Goal: Transaction & Acquisition: Download file/media

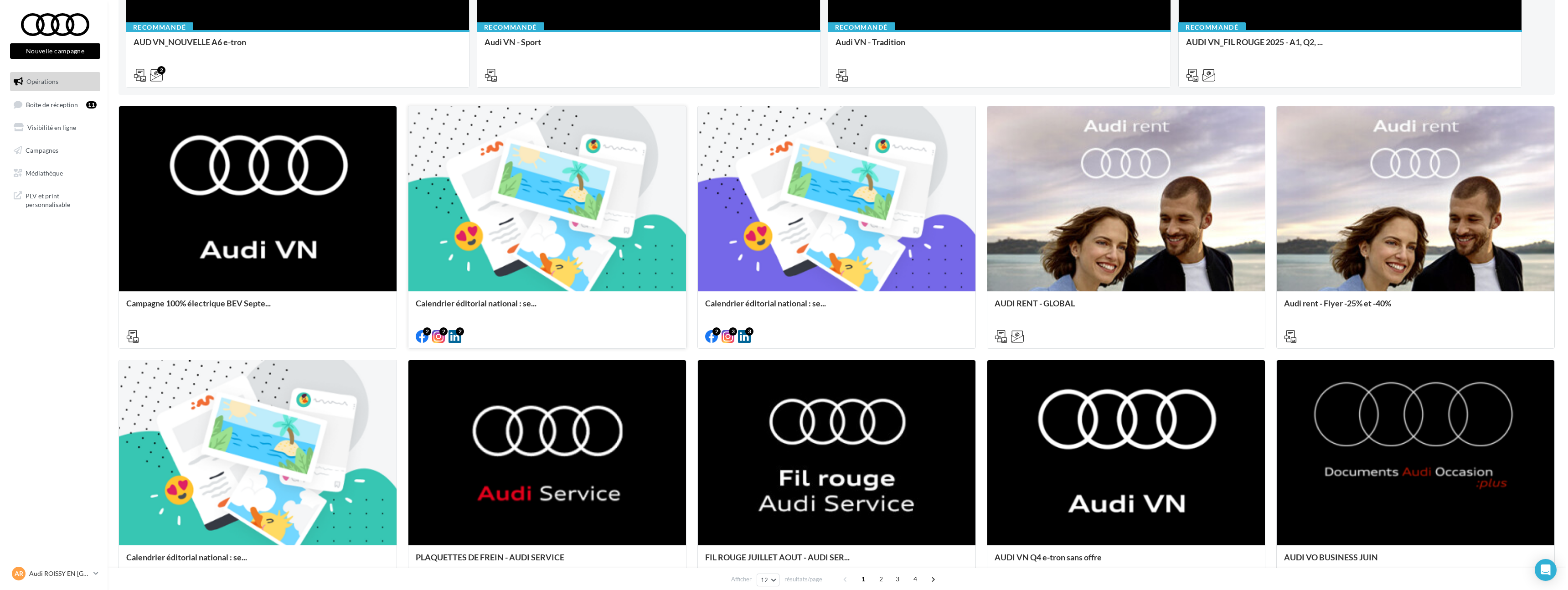
scroll to position [323, 0]
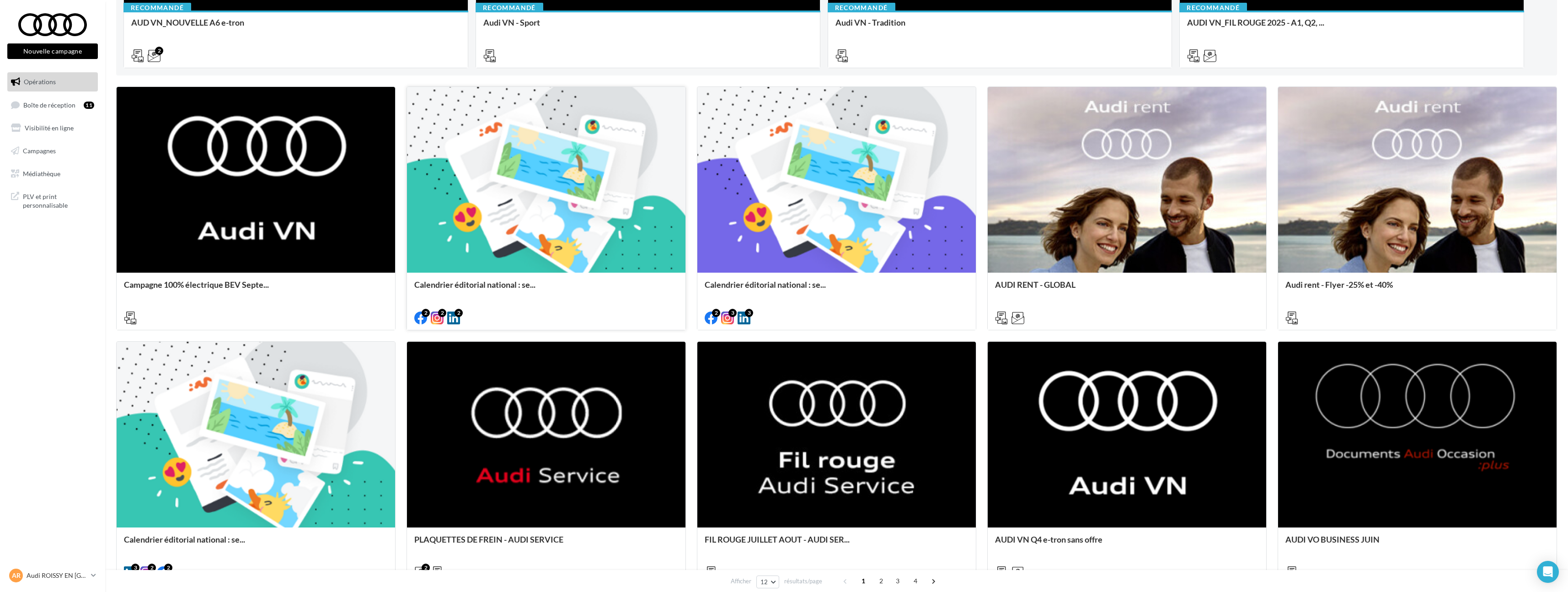
click at [549, 245] on div at bounding box center [546, 180] width 278 height 187
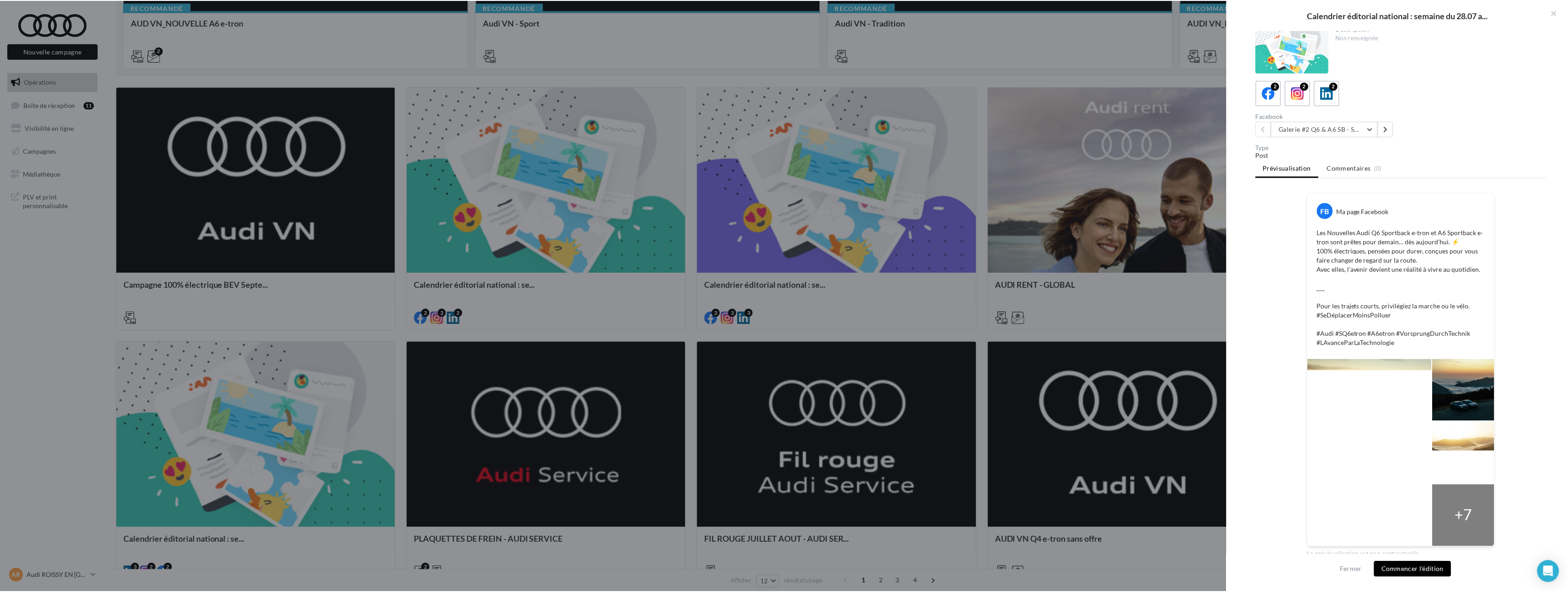
scroll to position [0, 0]
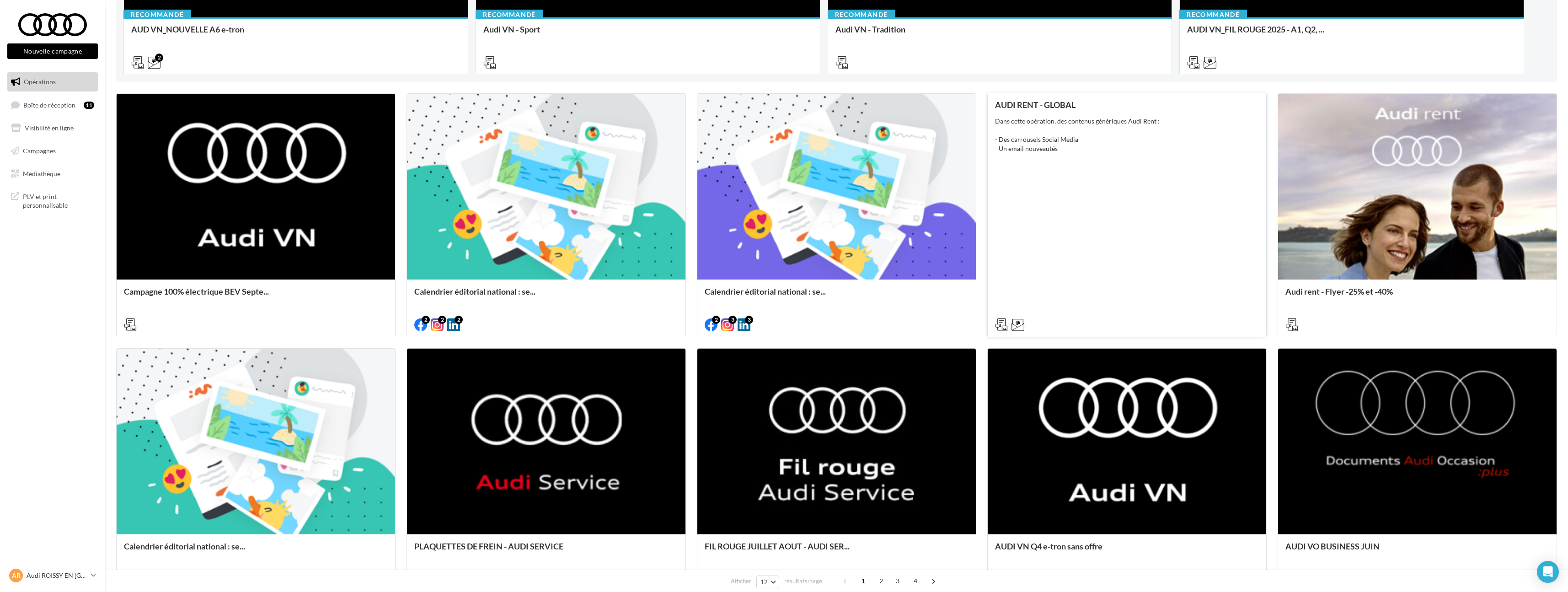
scroll to position [316, 0]
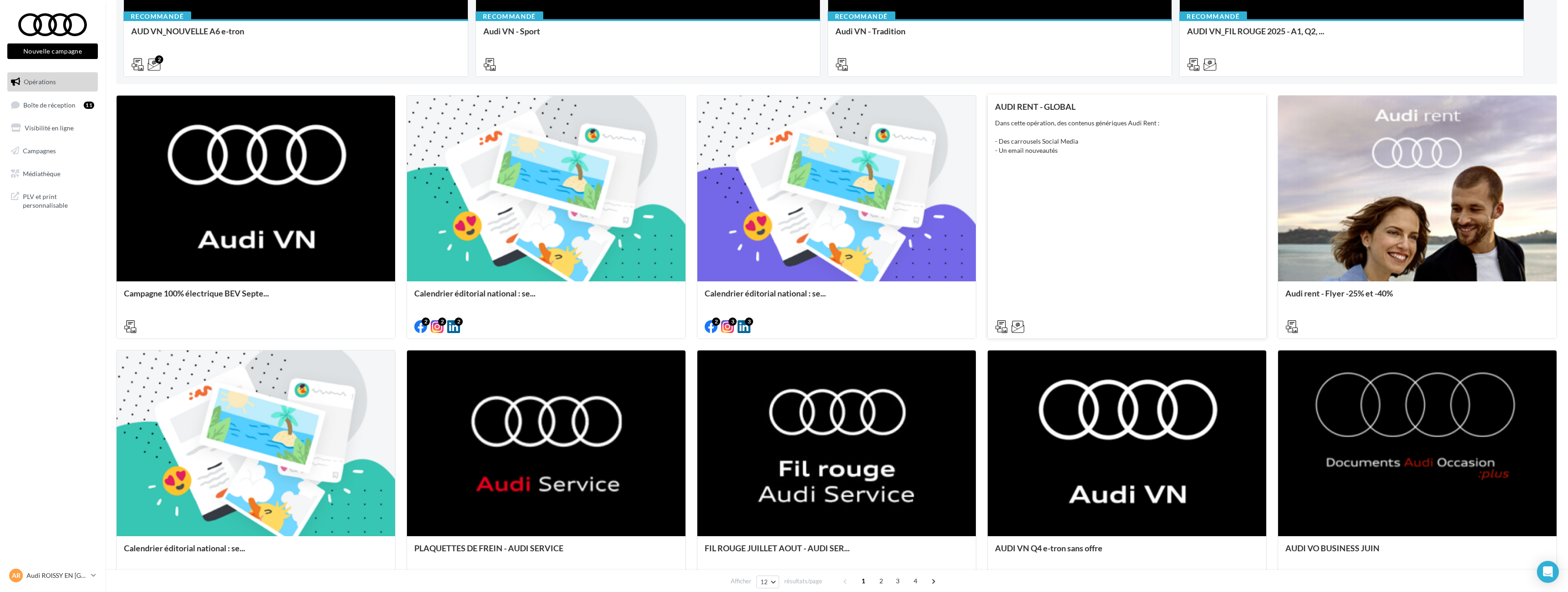
click at [1142, 243] on div "AUDI RENT - GLOBAL Dans cette opération, des contenus génériques Audi Rent : - …" at bounding box center [1127, 216] width 264 height 228
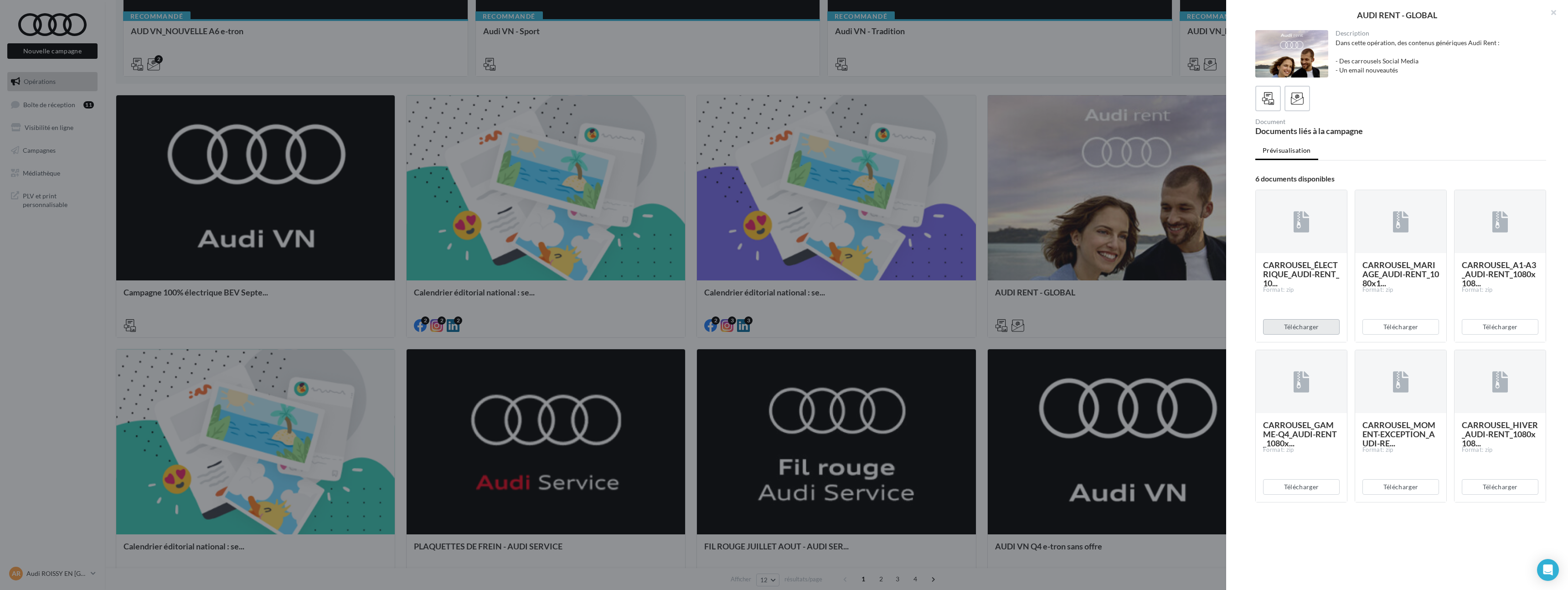
click at [1305, 328] on button "Télécharger" at bounding box center [1301, 326] width 77 height 15
click at [1423, 322] on button "Télécharger" at bounding box center [1401, 326] width 77 height 15
click at [1480, 320] on button "Télécharger" at bounding box center [1500, 326] width 77 height 15
click at [1491, 482] on button "Télécharger" at bounding box center [1500, 486] width 77 height 15
click at [1403, 488] on button "Télécharger" at bounding box center [1401, 486] width 77 height 15
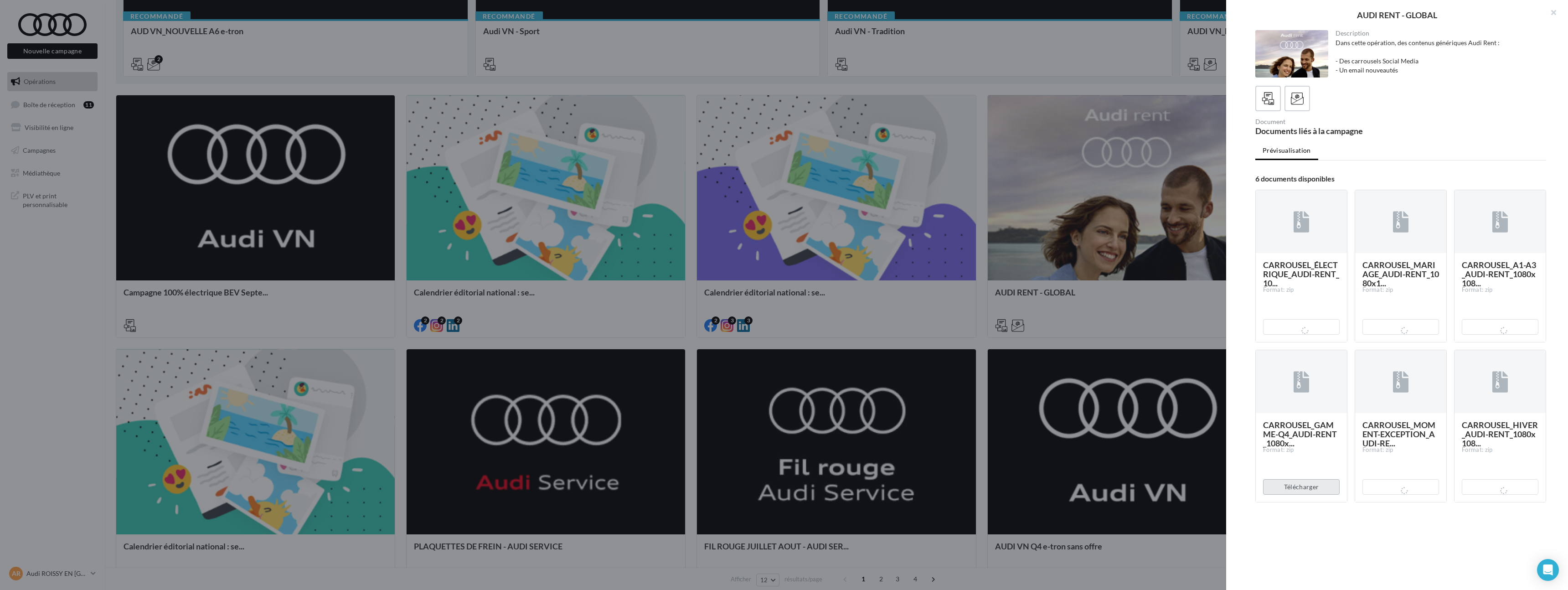
click at [1293, 483] on button "Télécharger" at bounding box center [1301, 486] width 77 height 15
click at [1106, 357] on div at bounding box center [784, 295] width 1568 height 590
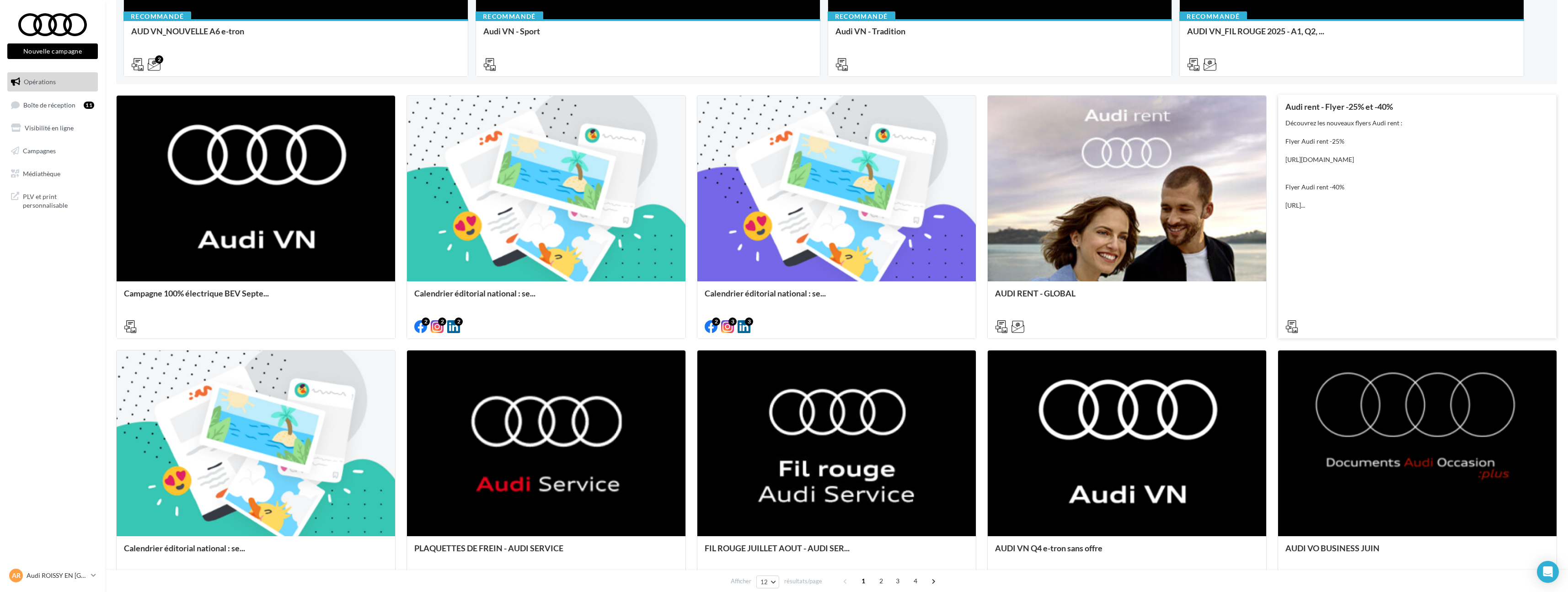
click at [1344, 291] on div "Audi rent - Flyer -25% et -40% Découvrez les nouveaux flyers Audi rent : Flyer …" at bounding box center [1417, 216] width 264 height 228
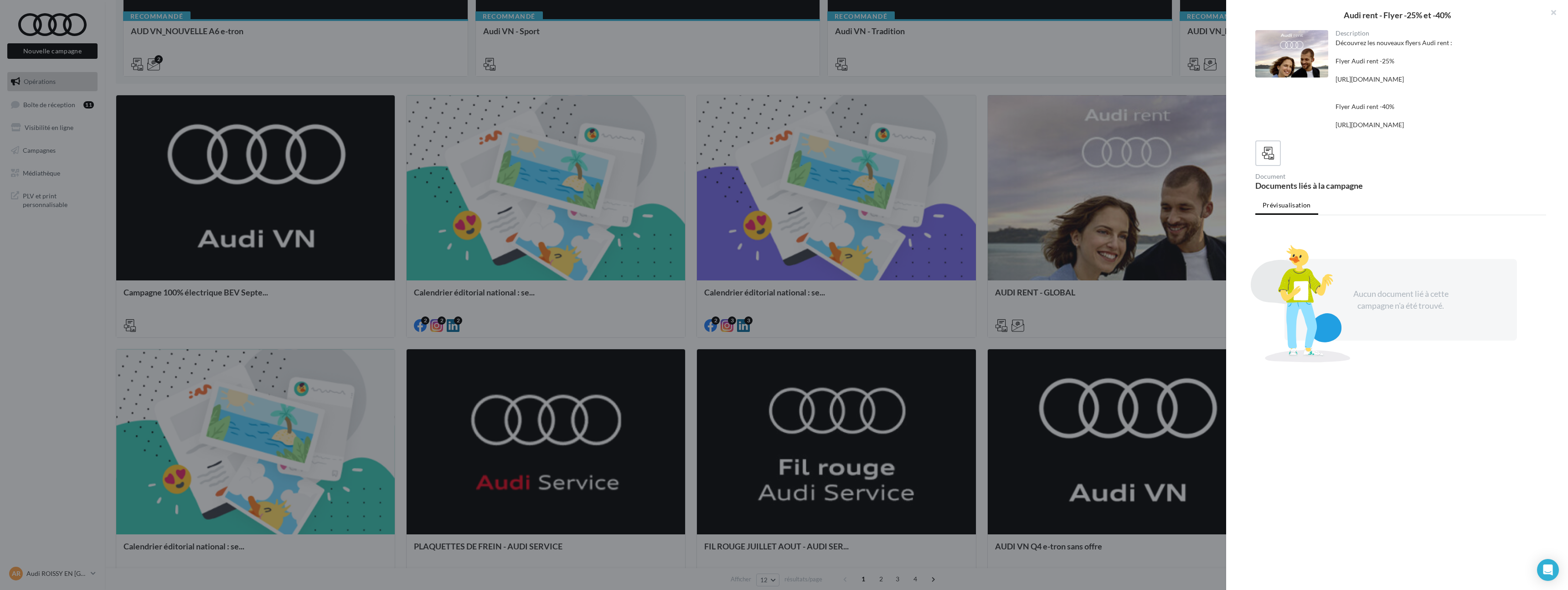
click at [1057, 269] on div at bounding box center [784, 295] width 1568 height 590
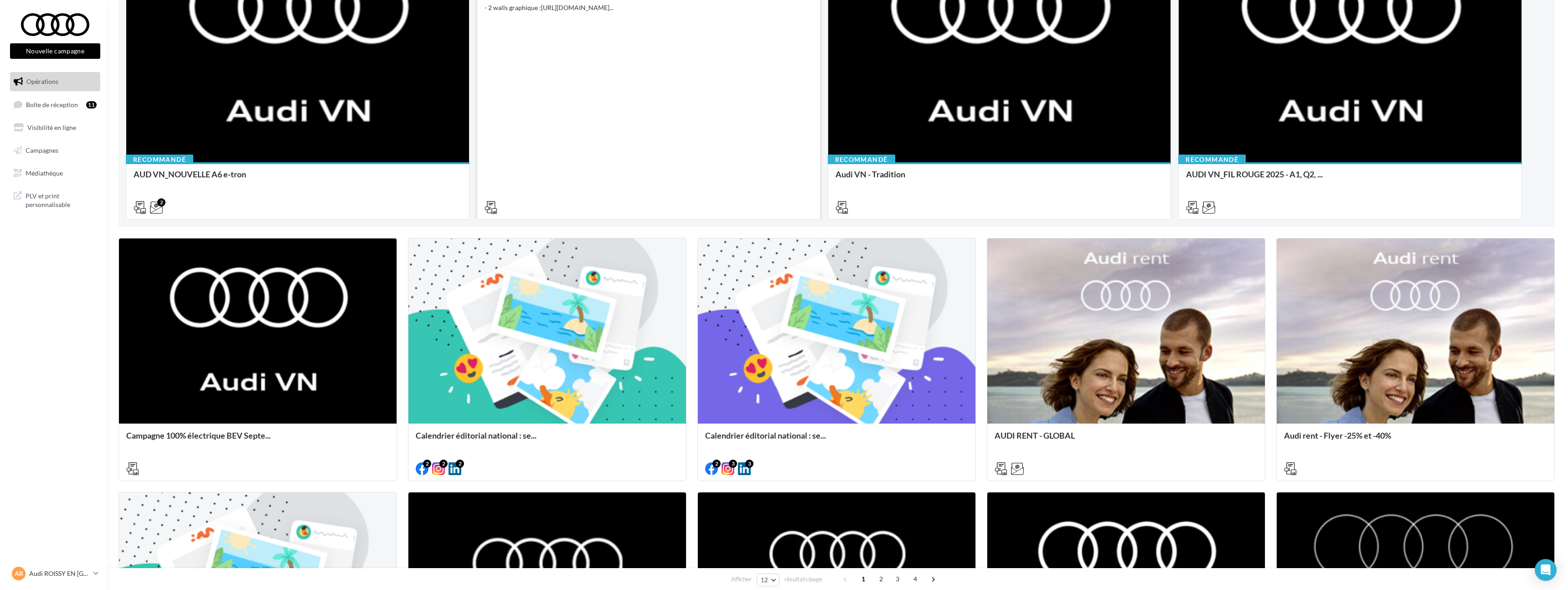
scroll to position [188, 0]
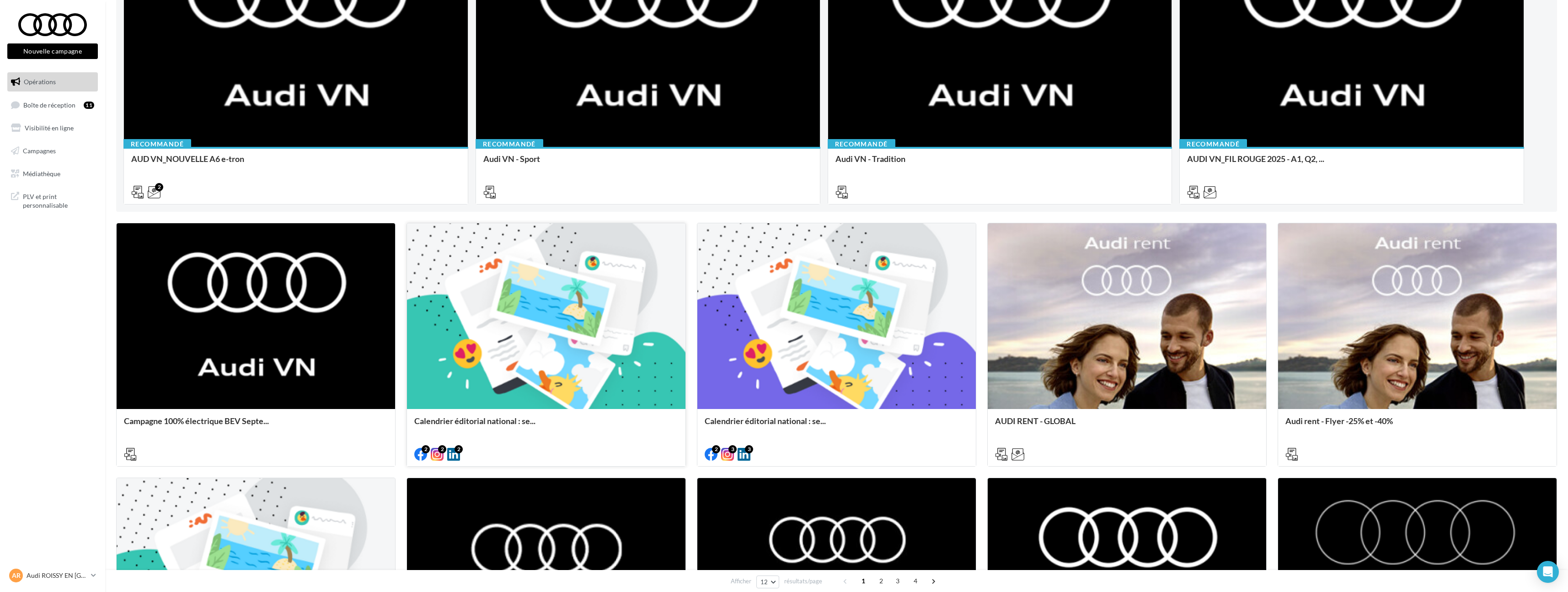
click at [542, 342] on div at bounding box center [546, 316] width 278 height 187
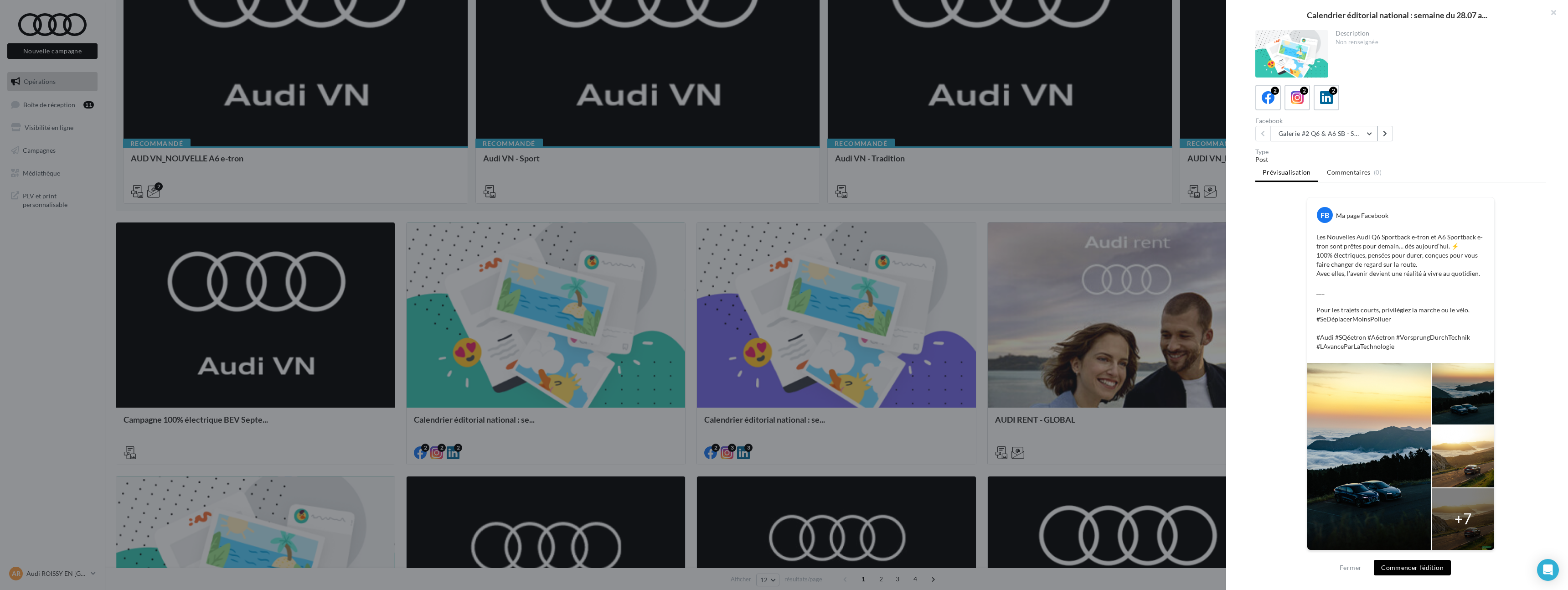
click at [1327, 133] on button "Galerie #2 Q6 & A6 SB - Shooting NV" at bounding box center [1324, 133] width 107 height 15
click at [1345, 177] on span "Album Audi RS e-tron GT (e-tron GT attack plan)" at bounding box center [1337, 185] width 102 height 17
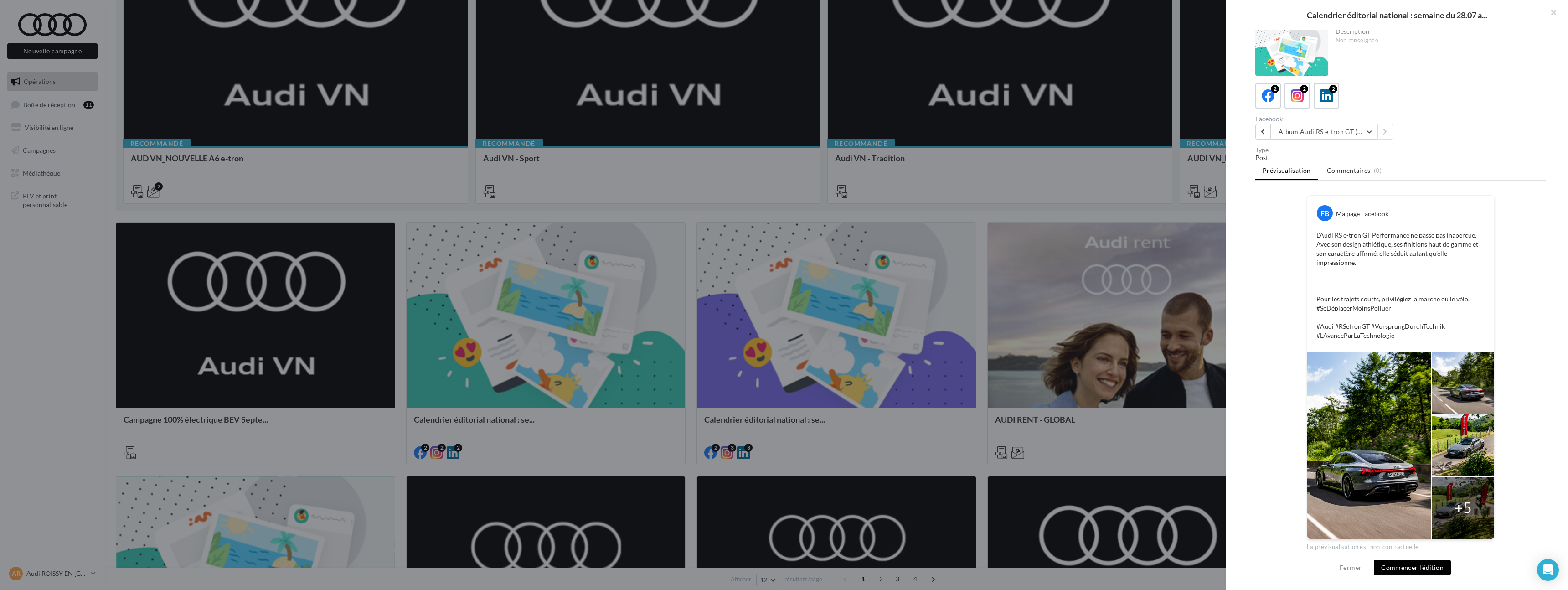
scroll to position [4, 0]
click at [1385, 432] on div at bounding box center [1370, 443] width 124 height 187
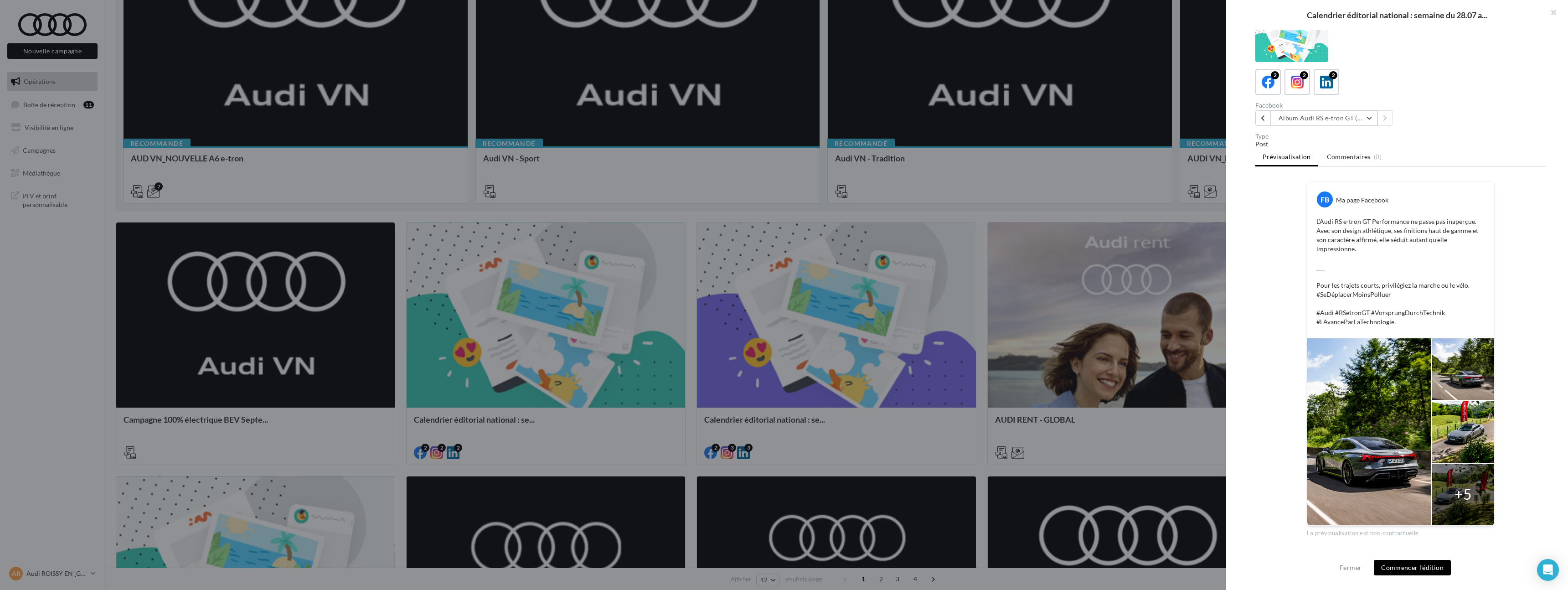
scroll to position [16, 0]
click at [1300, 72] on div "2" at bounding box center [1304, 74] width 8 height 8
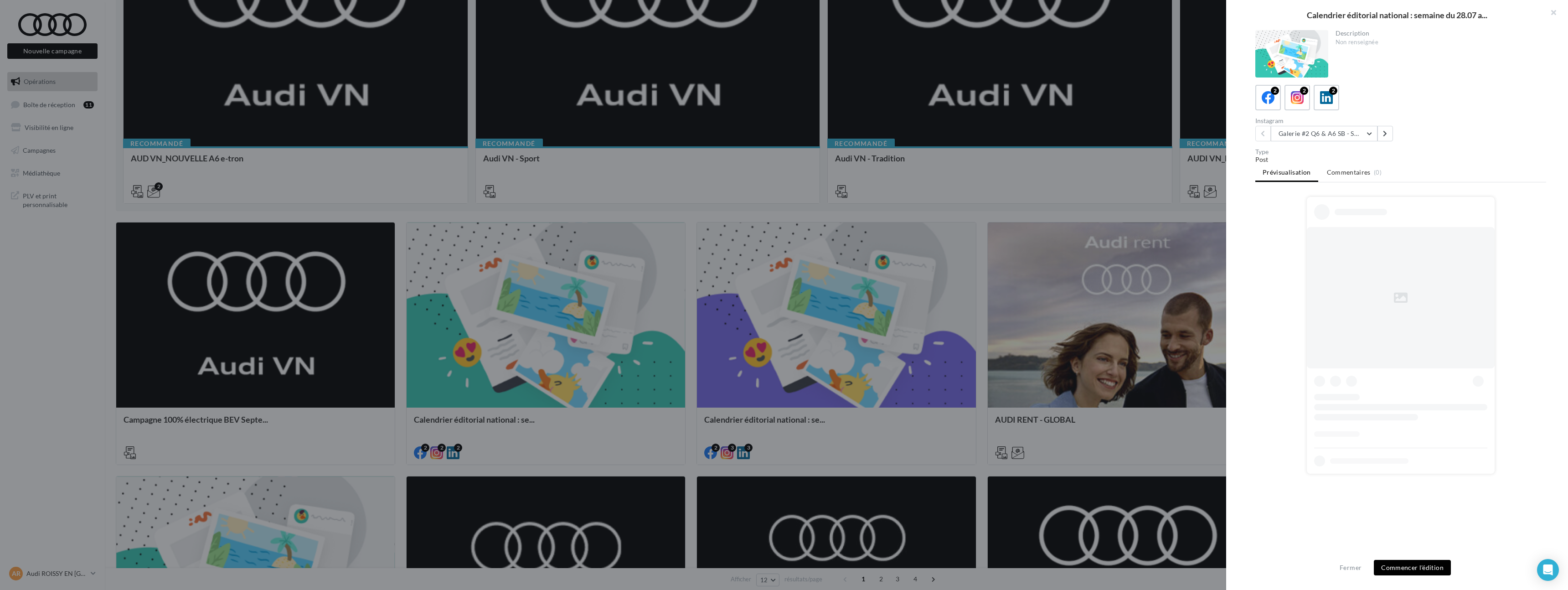
scroll to position [0, 0]
click at [1317, 127] on button "Galerie #2 Q6 & A6 SB - Shooting NV" at bounding box center [1324, 133] width 107 height 15
click at [1324, 180] on span "Album Audi RS e-tron GT (e-tron GT attack plan)" at bounding box center [1337, 185] width 102 height 17
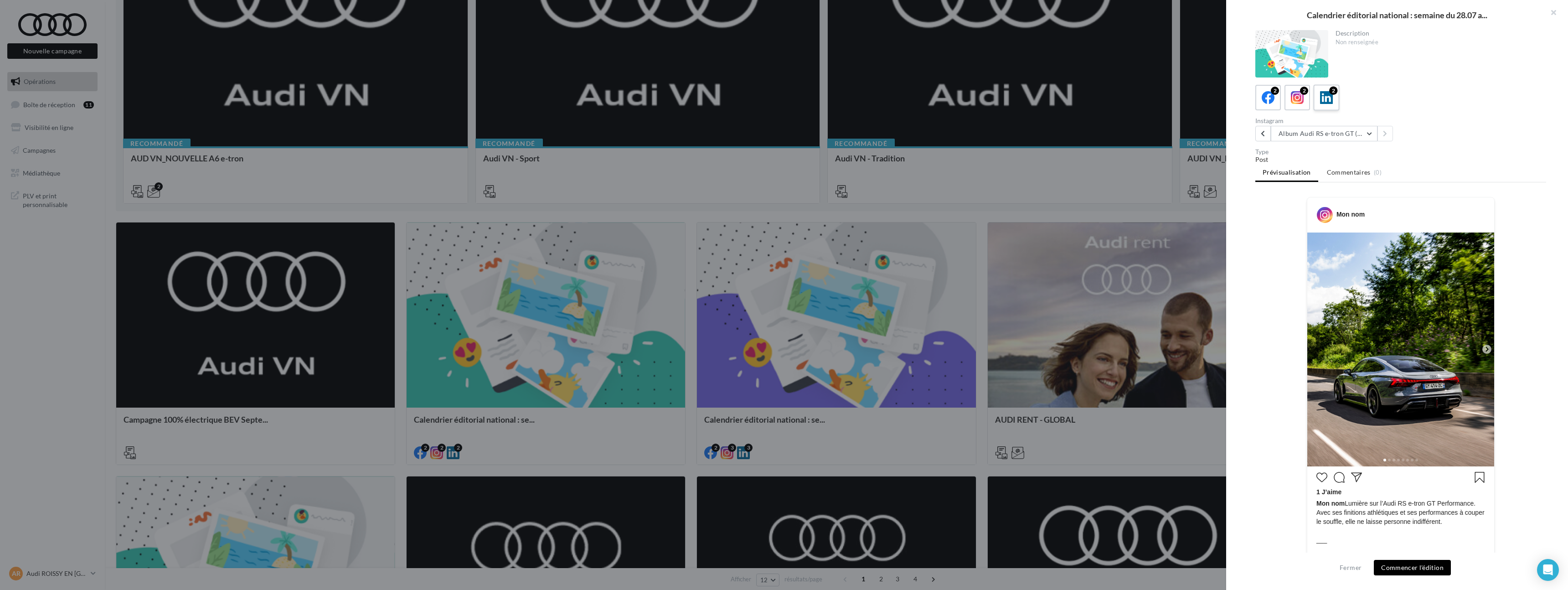
click at [1331, 97] on icon at bounding box center [1327, 98] width 13 height 13
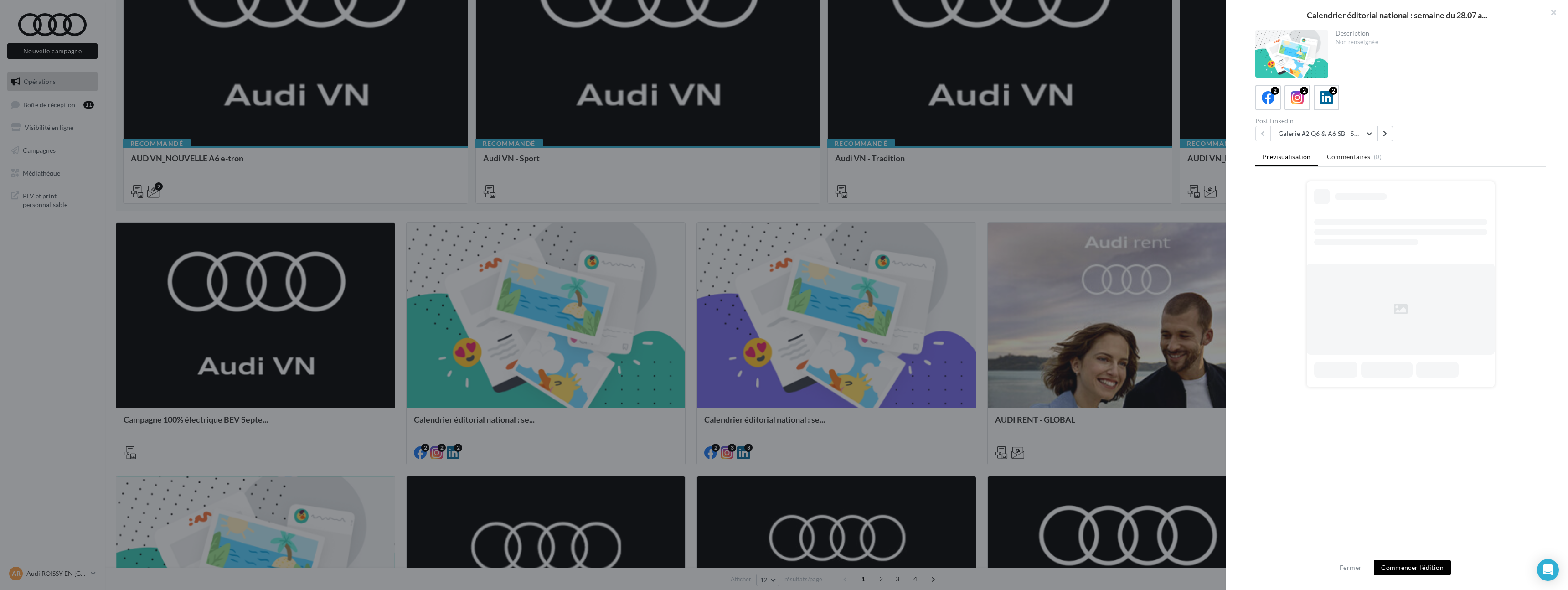
click at [1323, 142] on div "Description Non renseignée 2 2 2 Post LinkedIn Galerie #2 Q6 & A6 SB - Shooting…" at bounding box center [1401, 295] width 349 height 531
click at [1324, 127] on button "Galerie #2 Q6 & A6 SB - Shooting NV" at bounding box center [1324, 133] width 107 height 15
click at [1335, 179] on span "Album Audi RS e-tron GT (e-tron GT attack plan)" at bounding box center [1337, 185] width 102 height 17
click at [1141, 359] on div at bounding box center [784, 295] width 1568 height 590
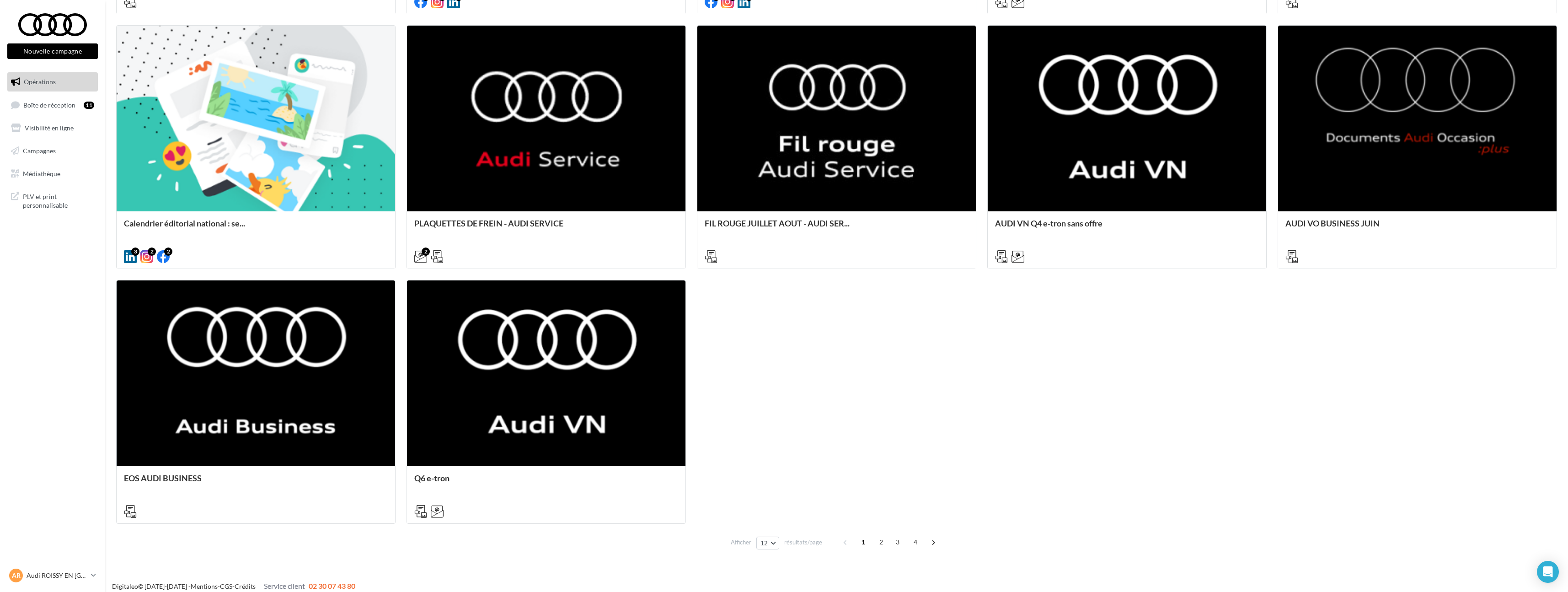
scroll to position [648, 0]
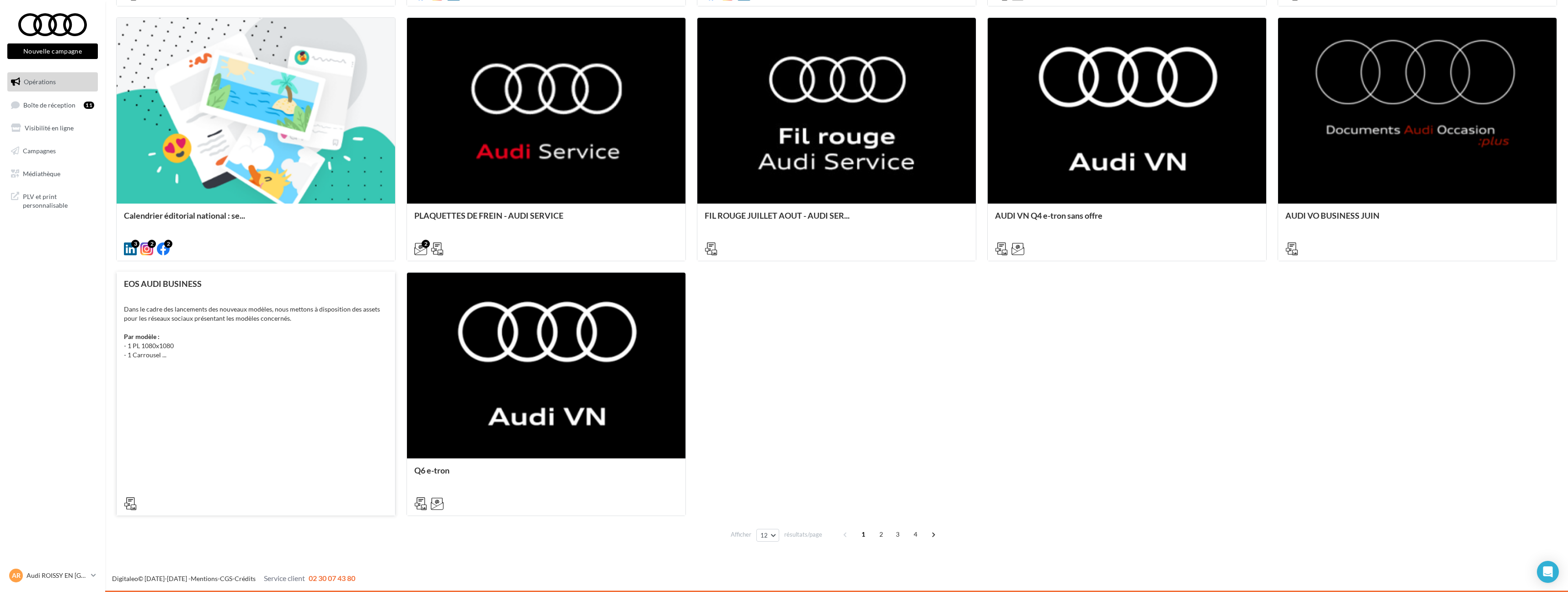
click at [321, 399] on div "EOS AUDI BUSINESS Dans le cadre des lancements des nouveaux modèles, nous metto…" at bounding box center [256, 394] width 280 height 244
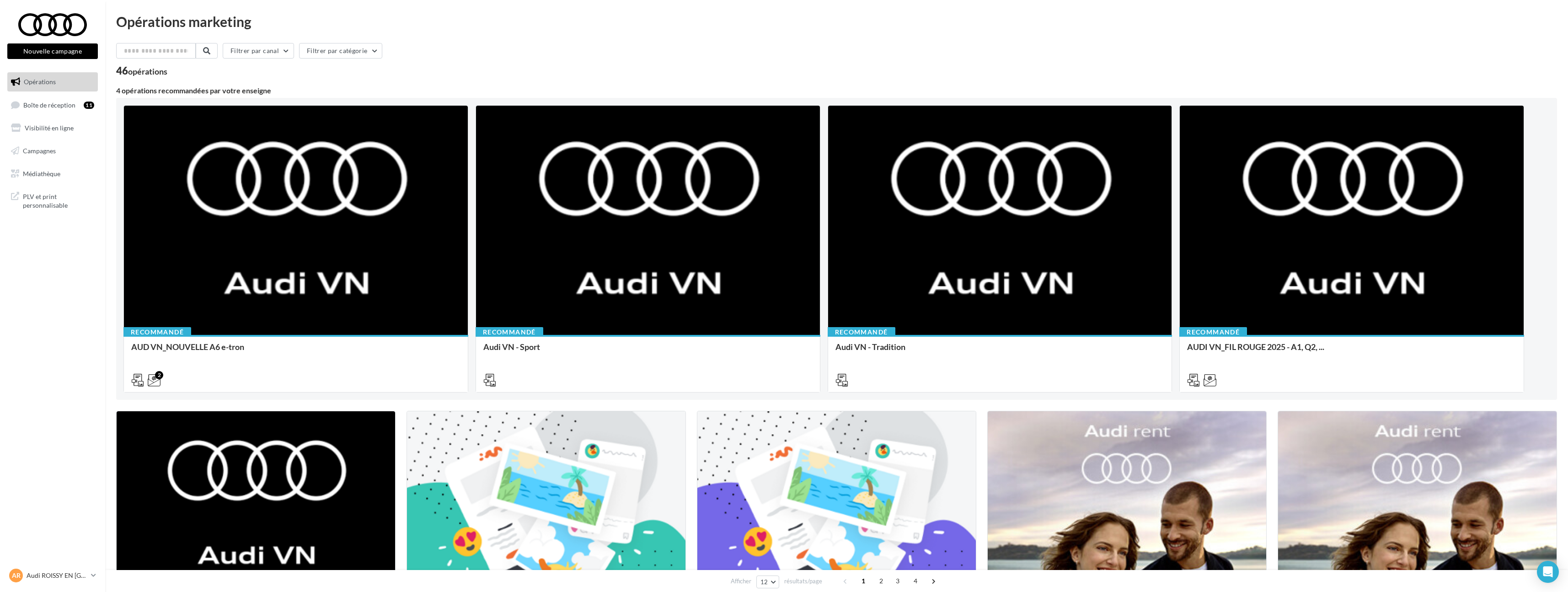
scroll to position [19, 0]
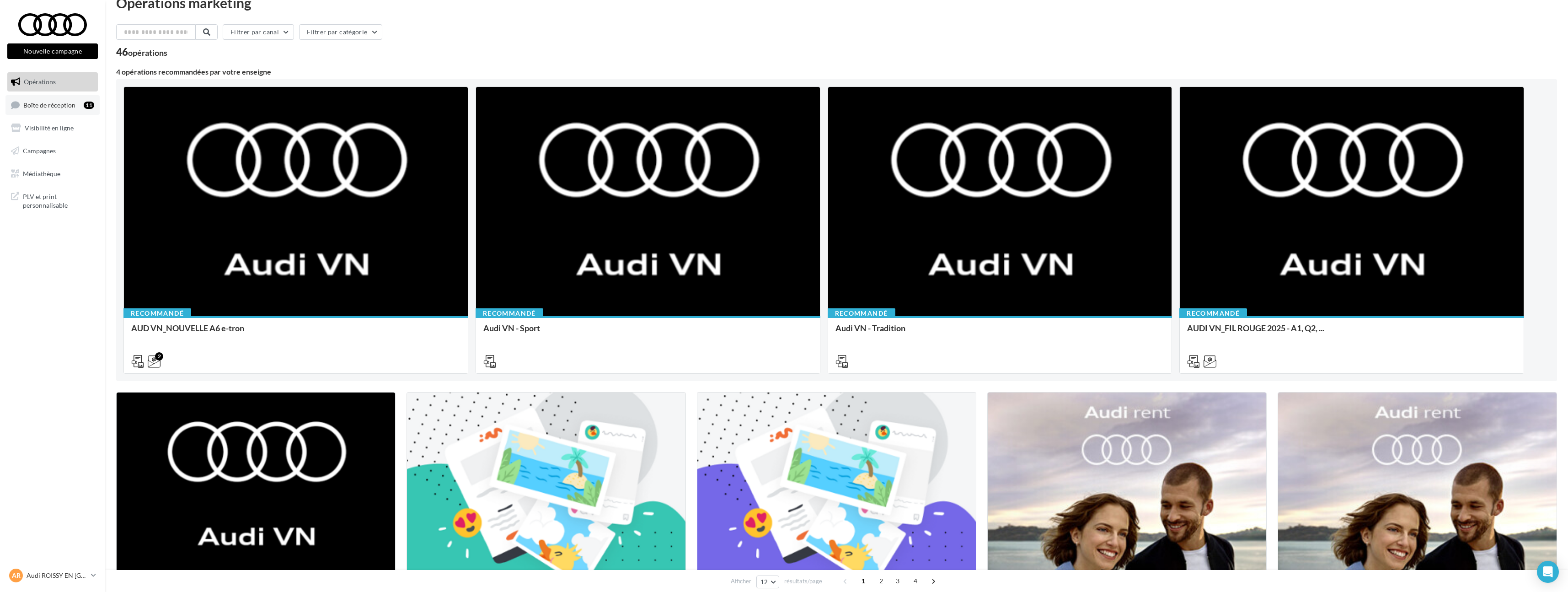
click at [74, 106] on span "Boîte de réception" at bounding box center [49, 104] width 52 height 8
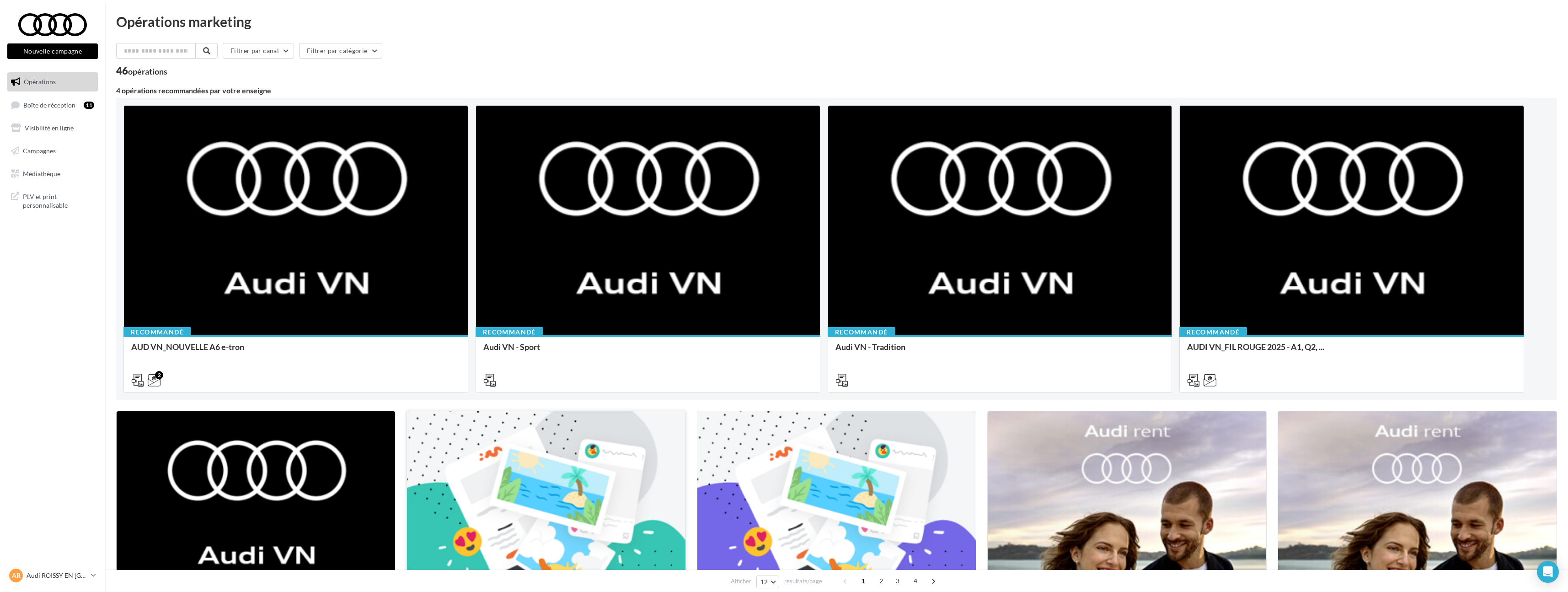
scroll to position [196, 0]
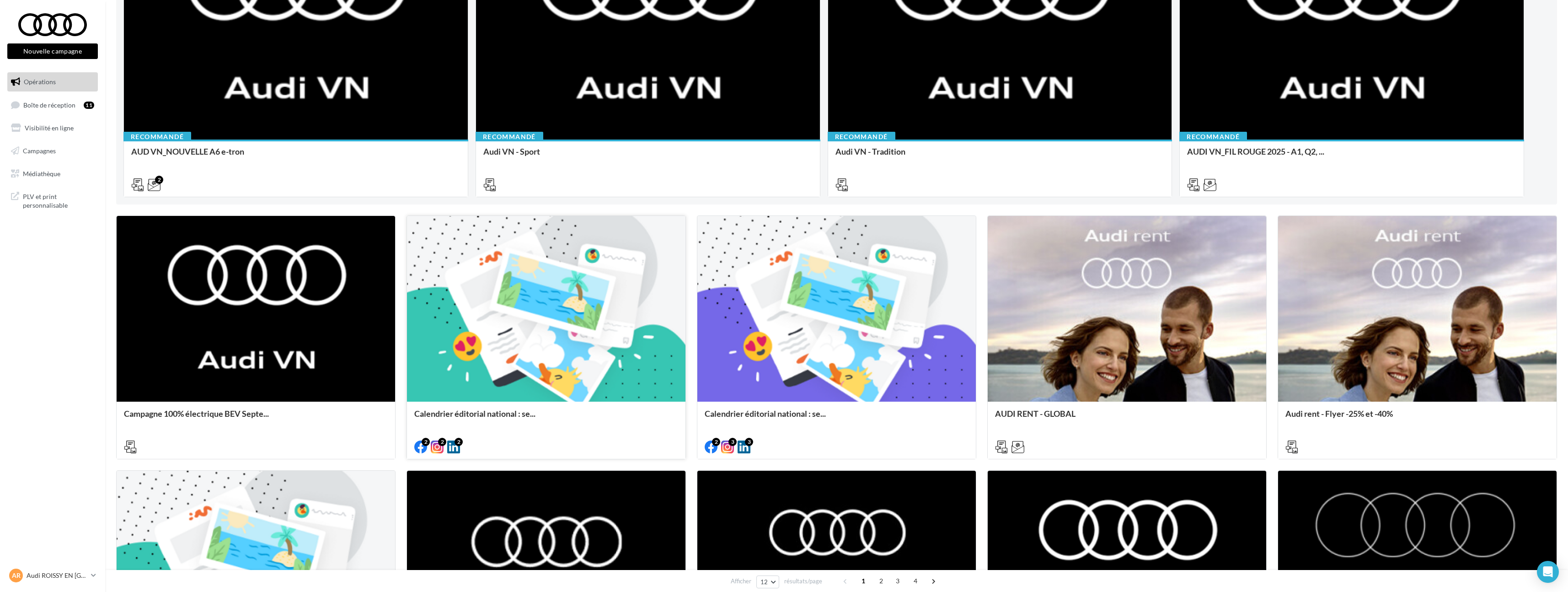
click at [607, 402] on div "Calendrier éditorial national : se..." at bounding box center [546, 429] width 278 height 56
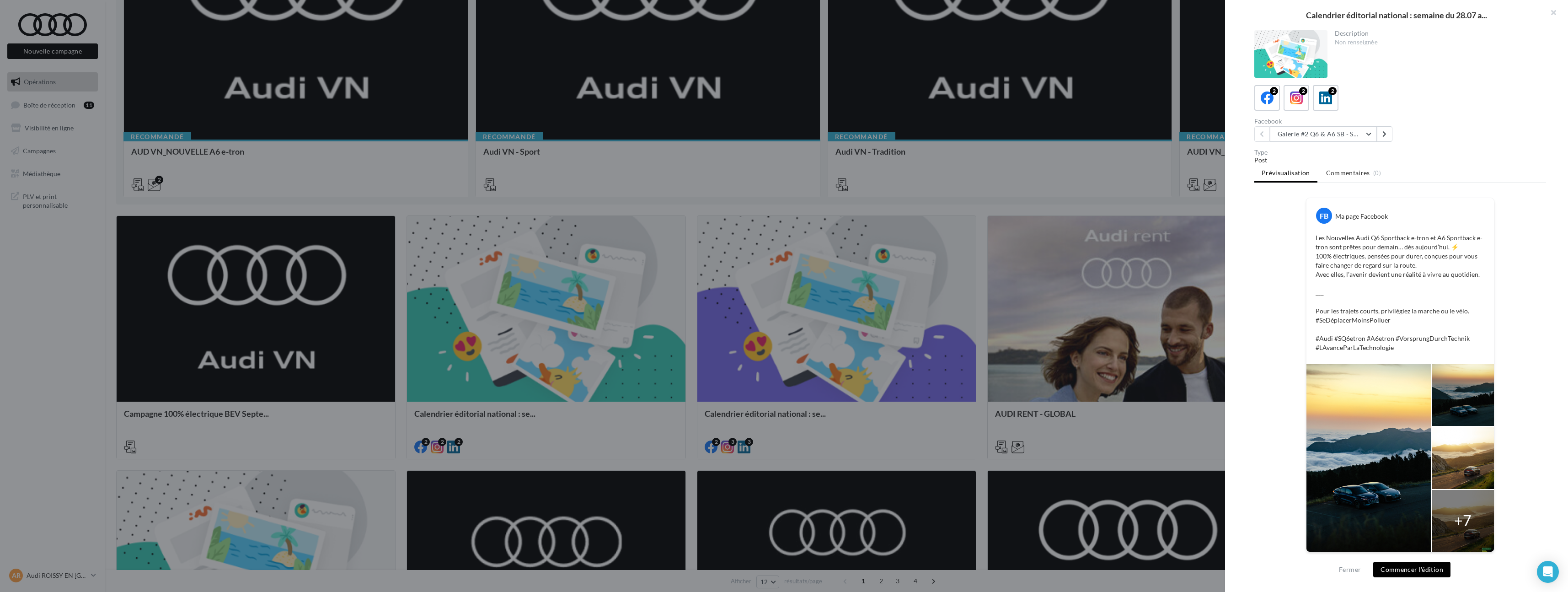
click at [827, 369] on div at bounding box center [784, 296] width 1568 height 592
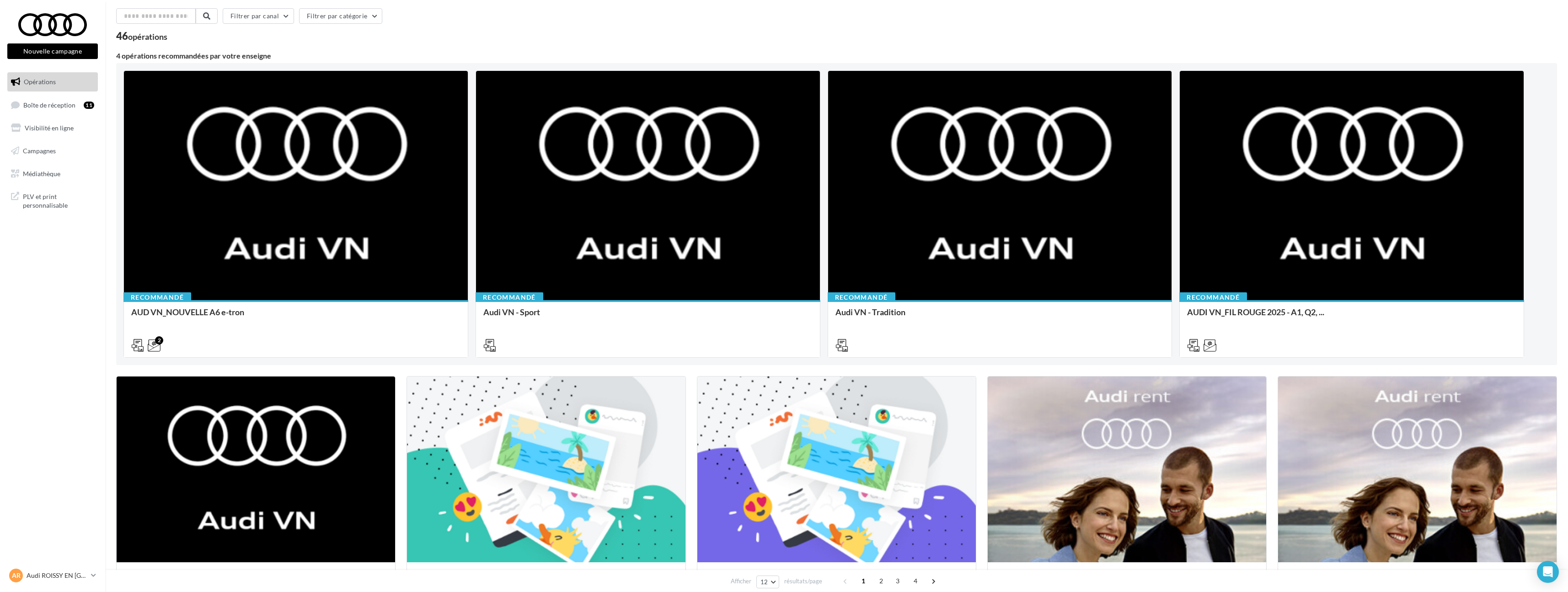
scroll to position [0, 0]
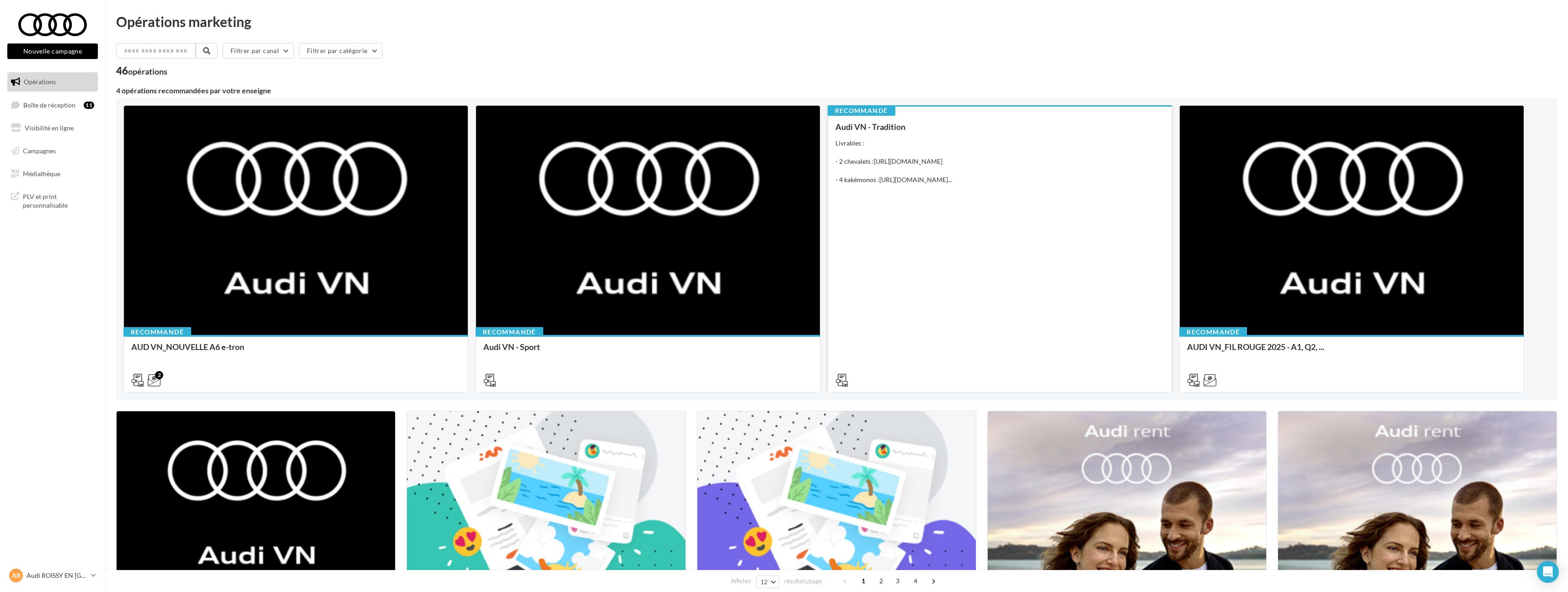
click at [938, 268] on div "Audi VN - Tradition Livrables : - 2 chevalets : https://audi.get-it-solutions.c…" at bounding box center [1000, 253] width 329 height 261
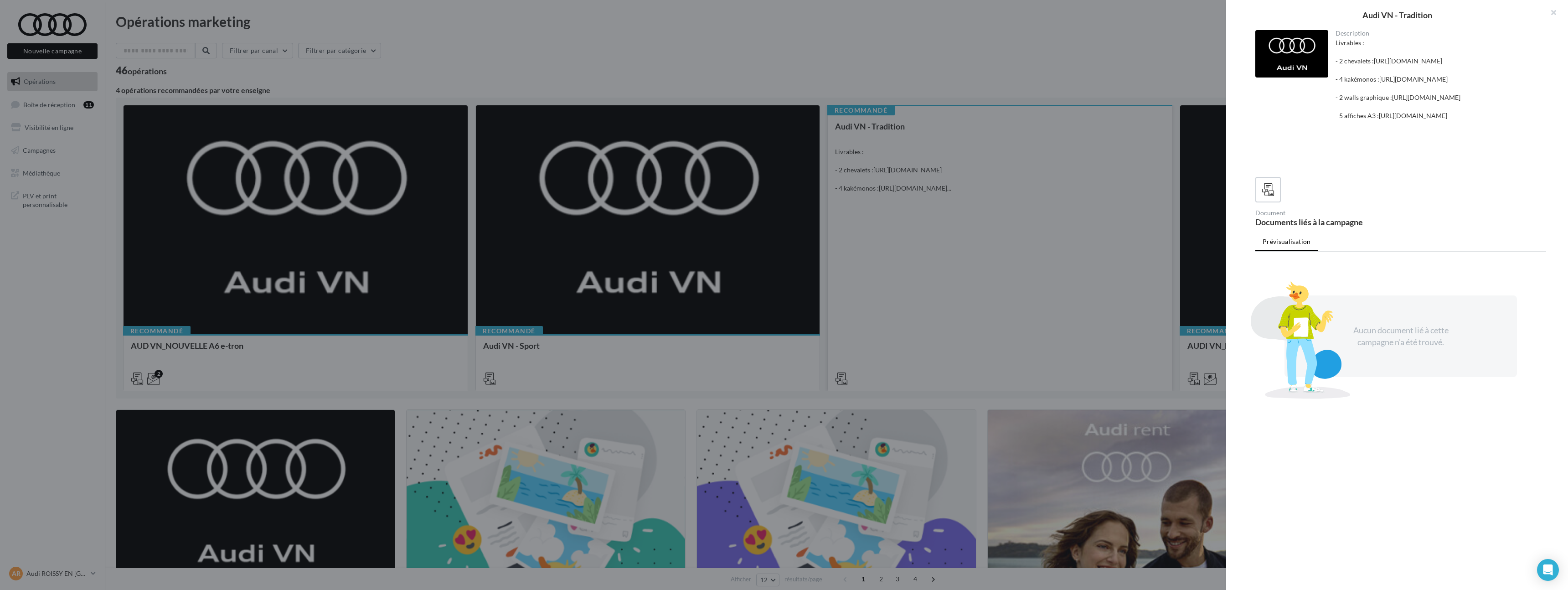
click at [936, 267] on div at bounding box center [784, 295] width 1568 height 590
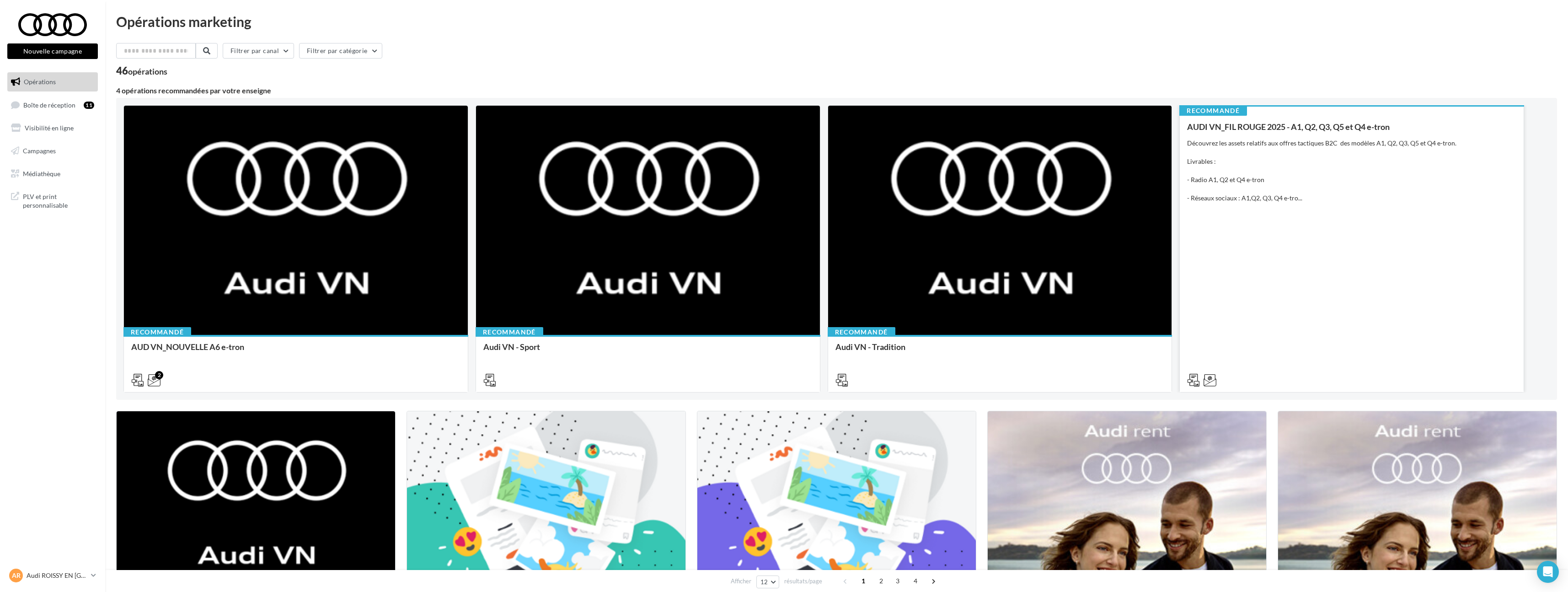
click at [1221, 274] on div "AUDI VN_FIL ROUGE 2025 - A1, Q2, Q3, Q5 et Q4 e-tron Découvrez les assets relat…" at bounding box center [1351, 253] width 329 height 261
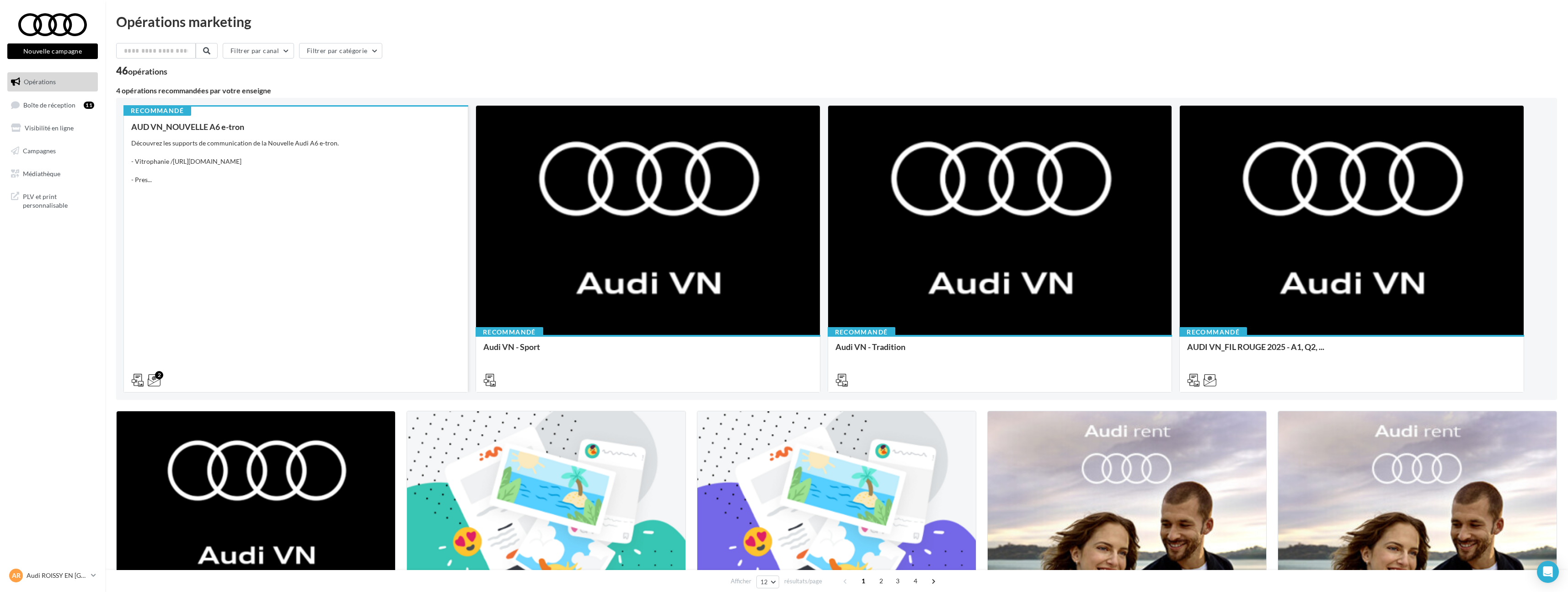
click at [402, 278] on div "AUD VN_NOUVELLE A6 e-tron Découvrez les supports de communication de la Nouvell…" at bounding box center [296, 253] width 329 height 261
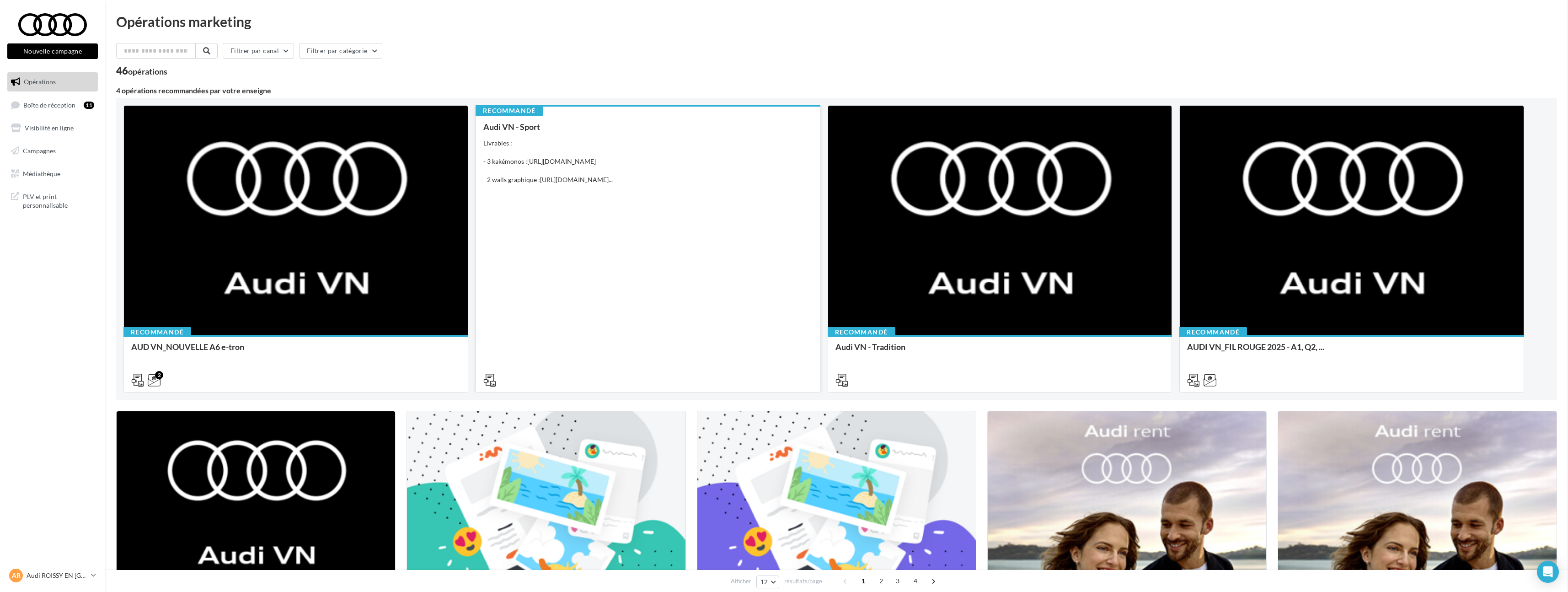
click at [611, 276] on div "Audi VN - Sport Livrables : - 3 kakémonos : https://audi.get-it-solutions.com/a…" at bounding box center [648, 253] width 329 height 261
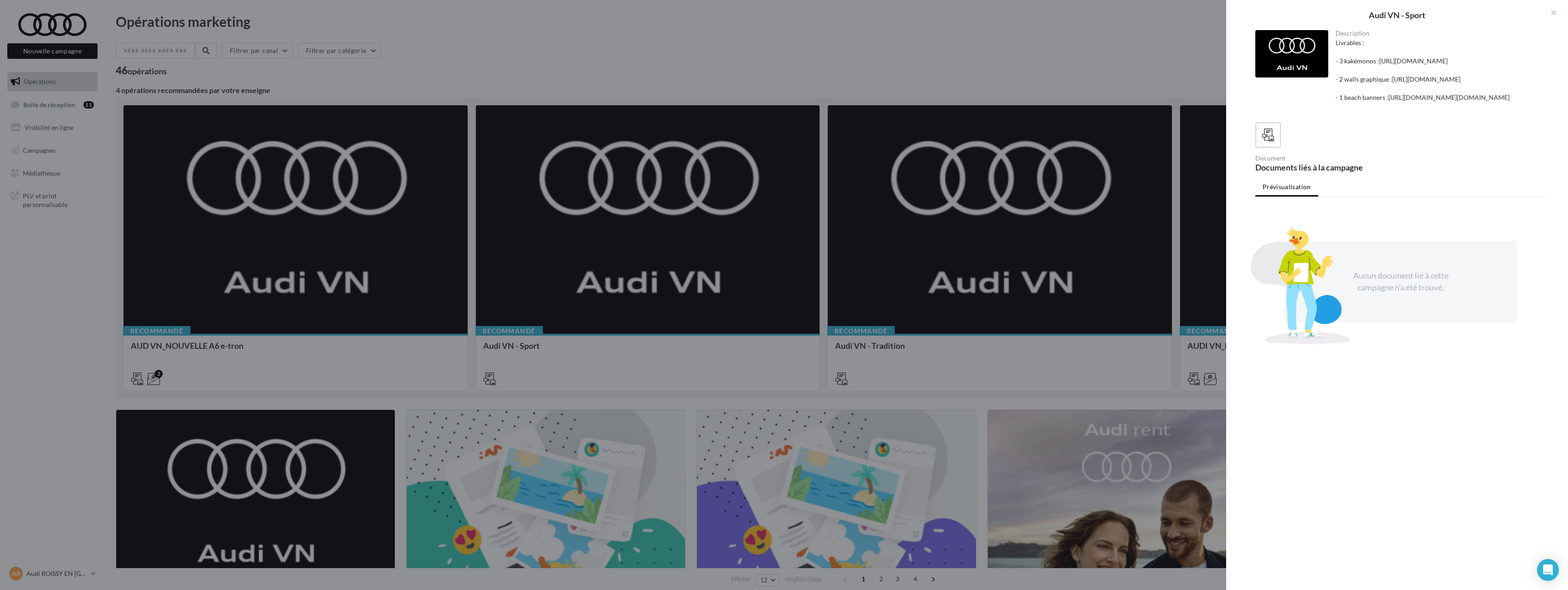
click at [607, 276] on div at bounding box center [784, 295] width 1568 height 590
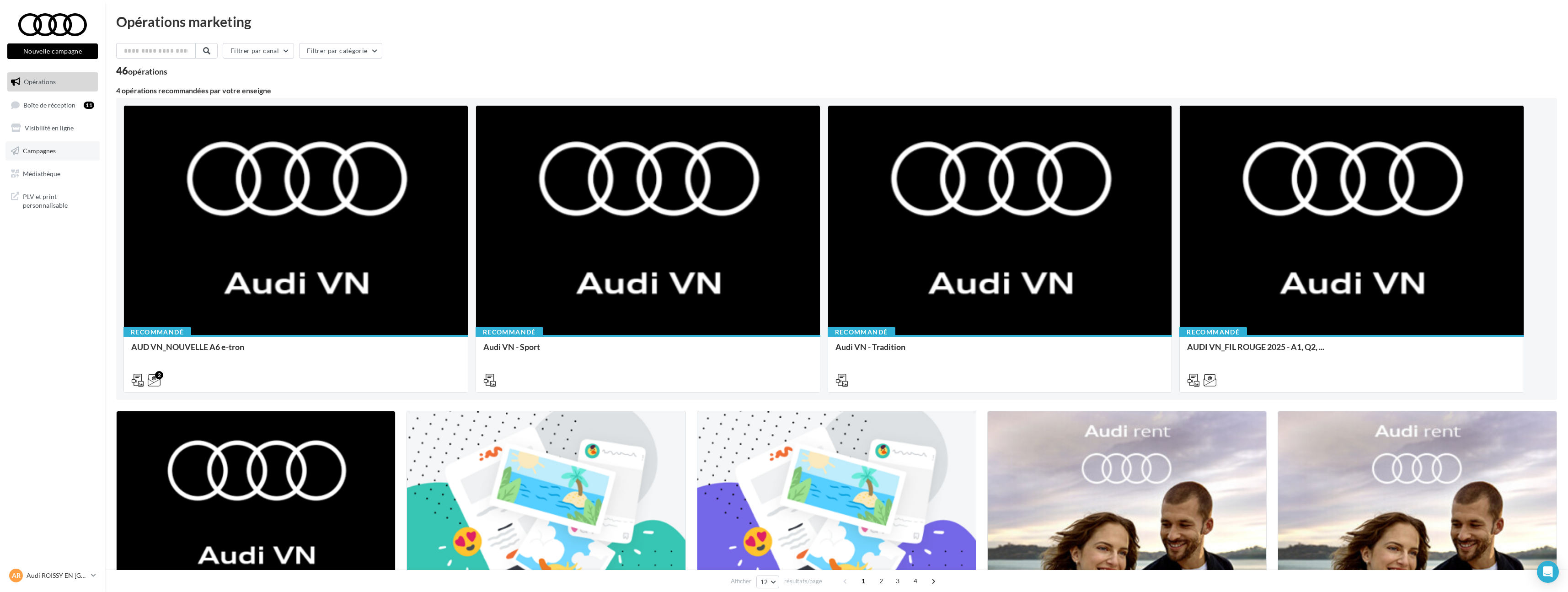
click at [78, 159] on link "Campagnes" at bounding box center [53, 150] width 94 height 19
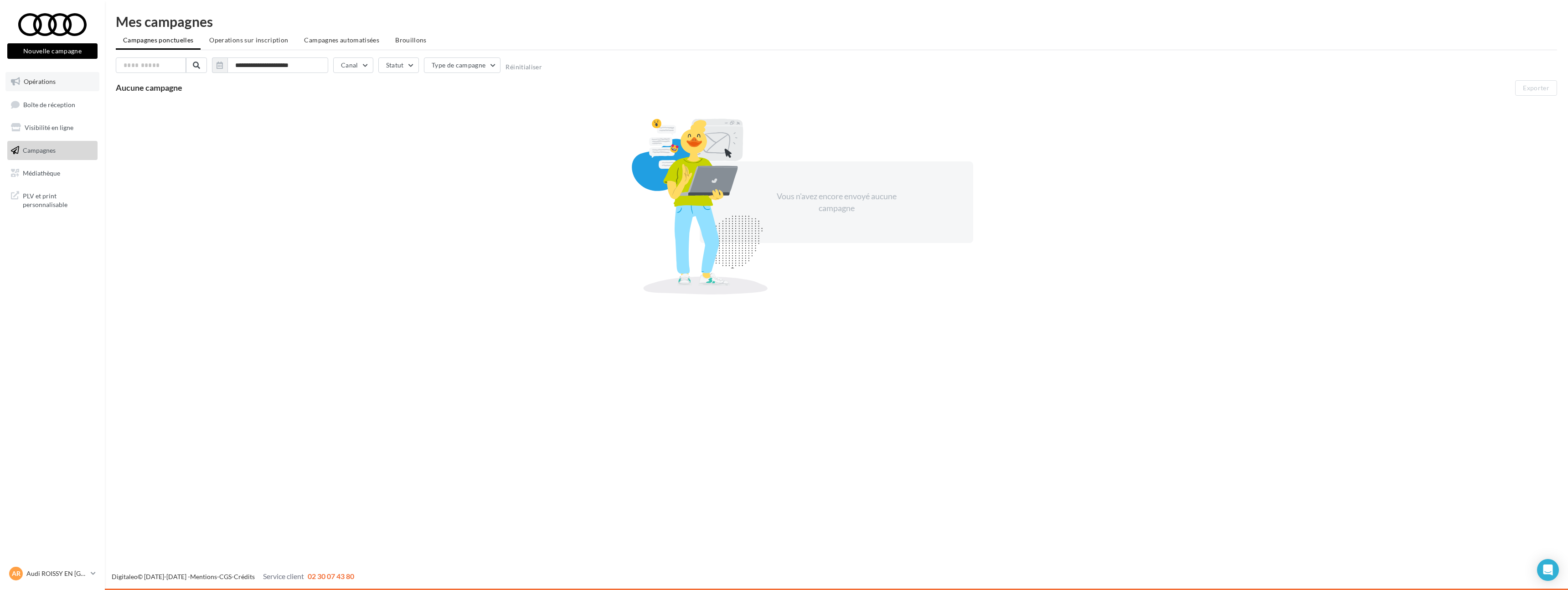
click at [72, 82] on link "Opérations" at bounding box center [52, 81] width 94 height 19
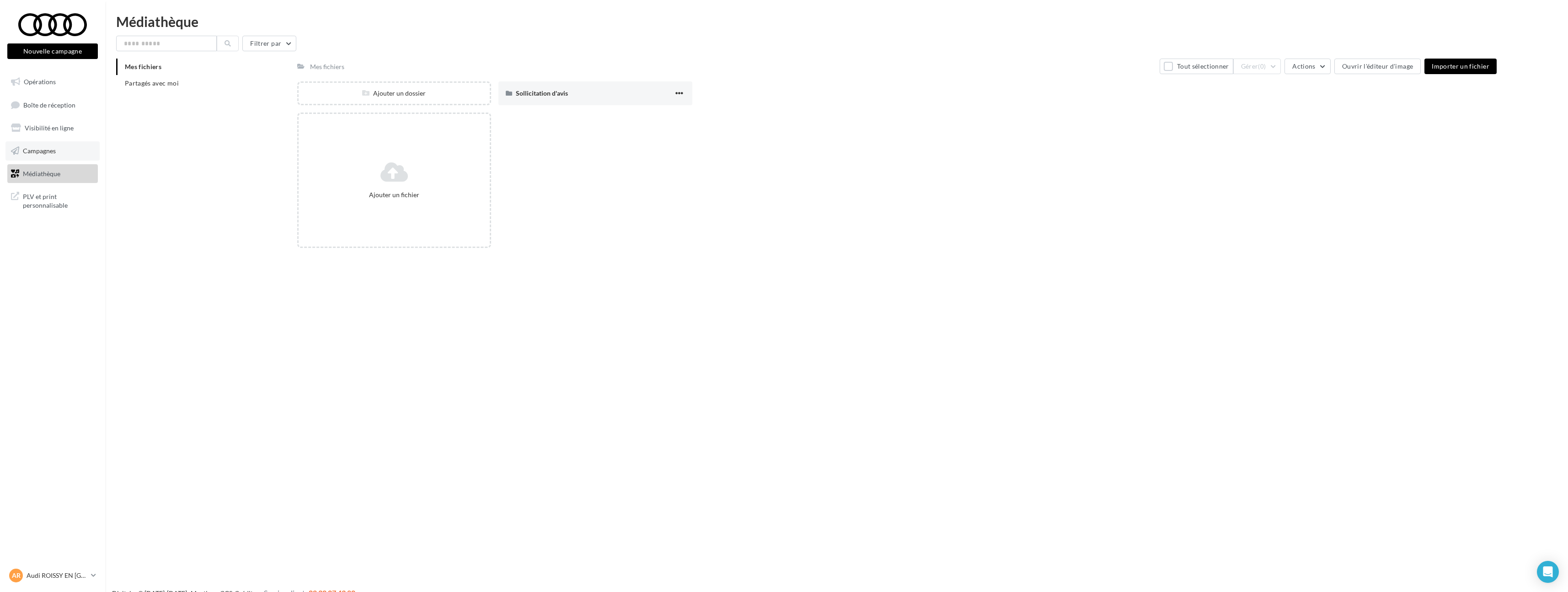
click at [61, 150] on link "Campagnes" at bounding box center [53, 150] width 94 height 19
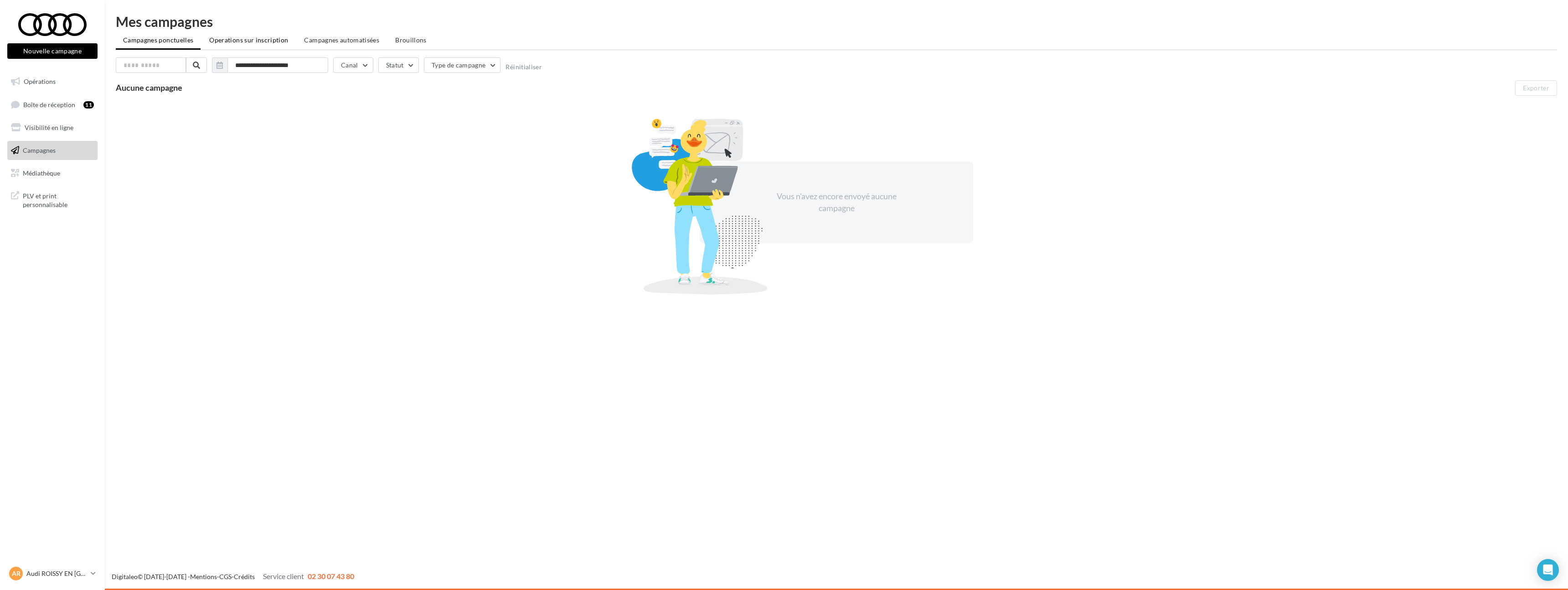
click at [225, 43] on span "Operations sur inscription" at bounding box center [249, 40] width 79 height 8
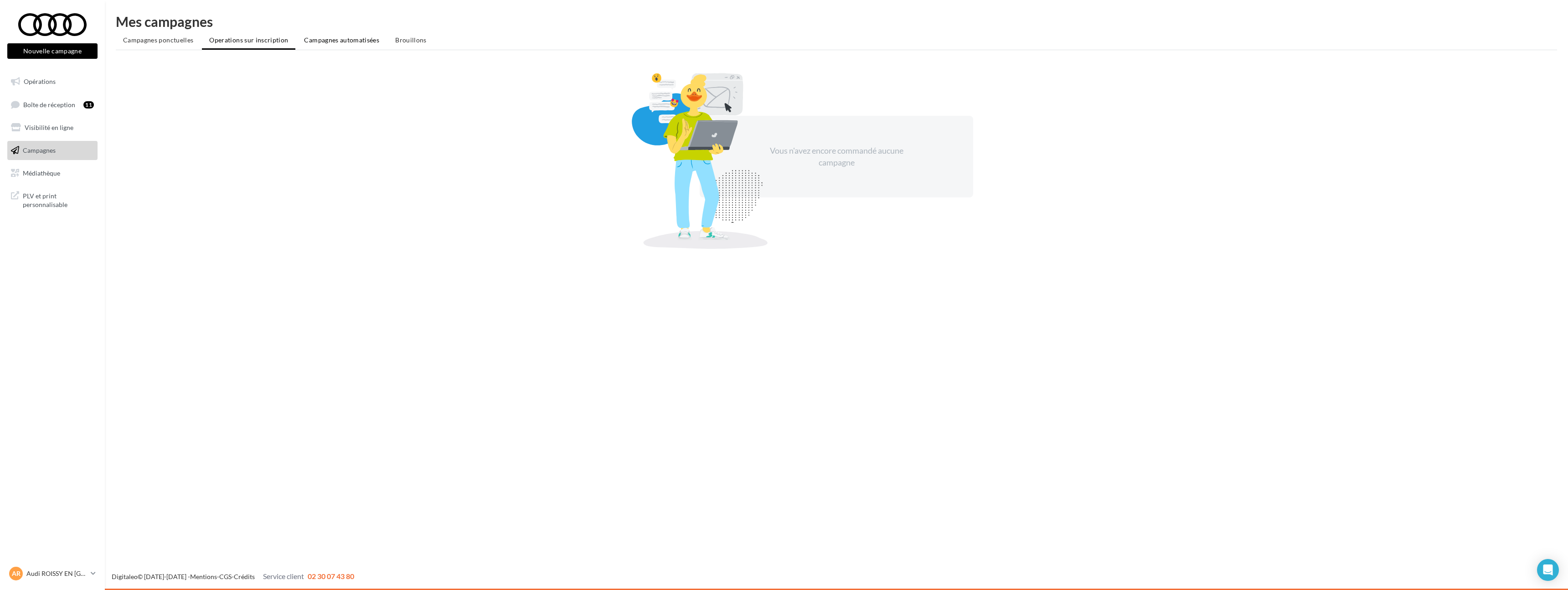
click at [338, 44] on li "Campagnes automatisées" at bounding box center [341, 40] width 90 height 16
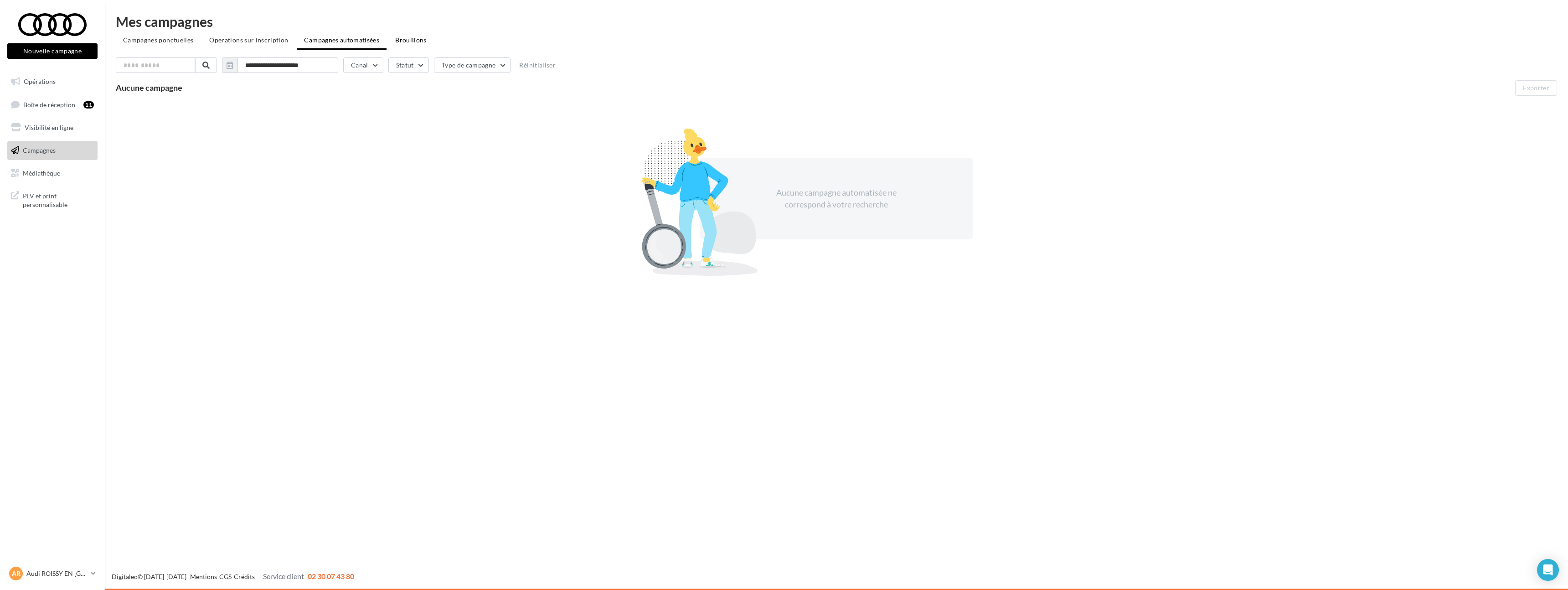
click at [396, 39] on span "Brouillons" at bounding box center [411, 40] width 32 height 8
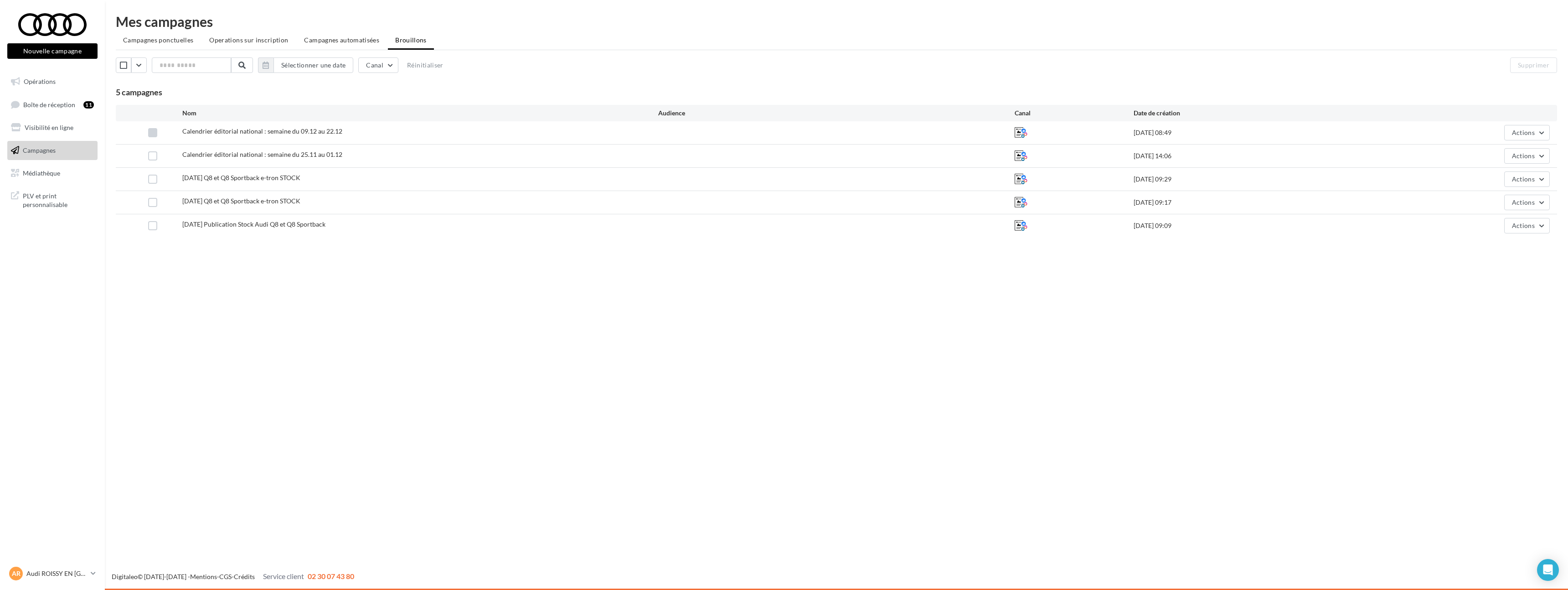
click at [150, 137] on label at bounding box center [152, 132] width 9 height 9
click at [155, 154] on label at bounding box center [152, 156] width 9 height 9
click at [153, 178] on label at bounding box center [152, 179] width 9 height 9
click at [156, 202] on label at bounding box center [152, 202] width 9 height 9
click at [155, 222] on label at bounding box center [152, 225] width 9 height 9
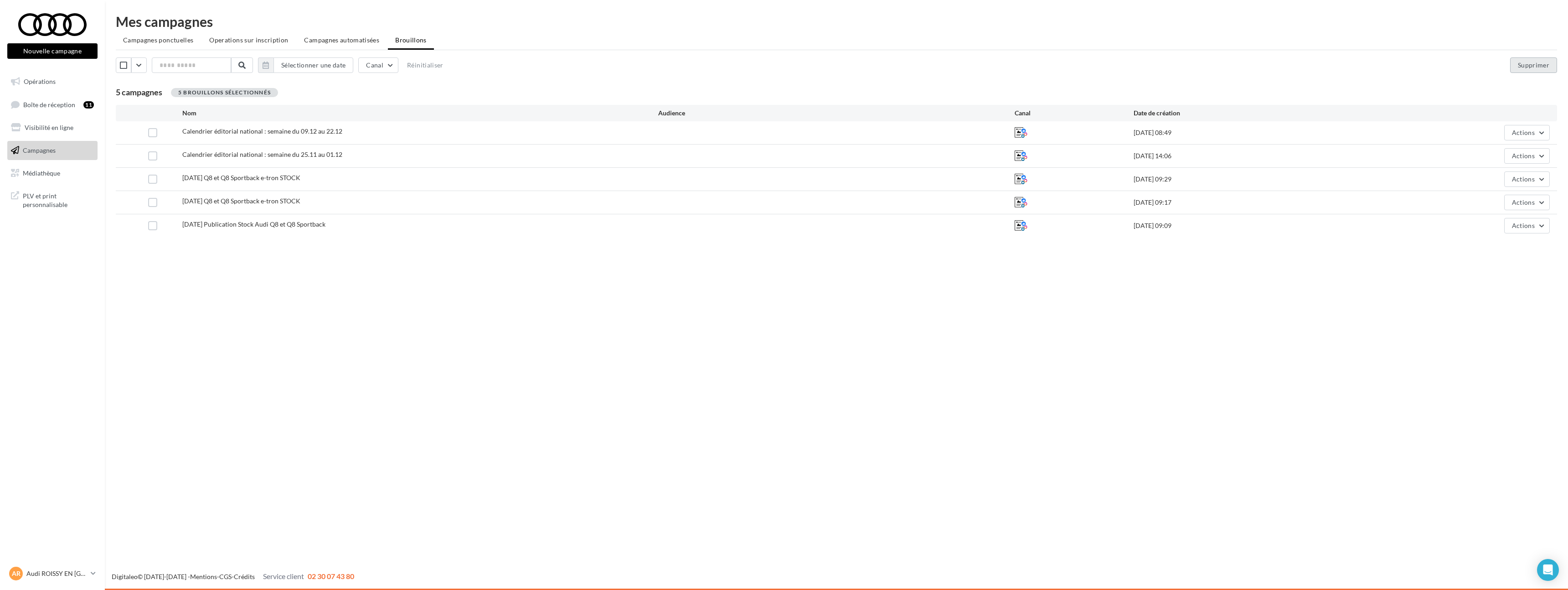
click at [1544, 61] on button "Supprimer" at bounding box center [1533, 65] width 47 height 15
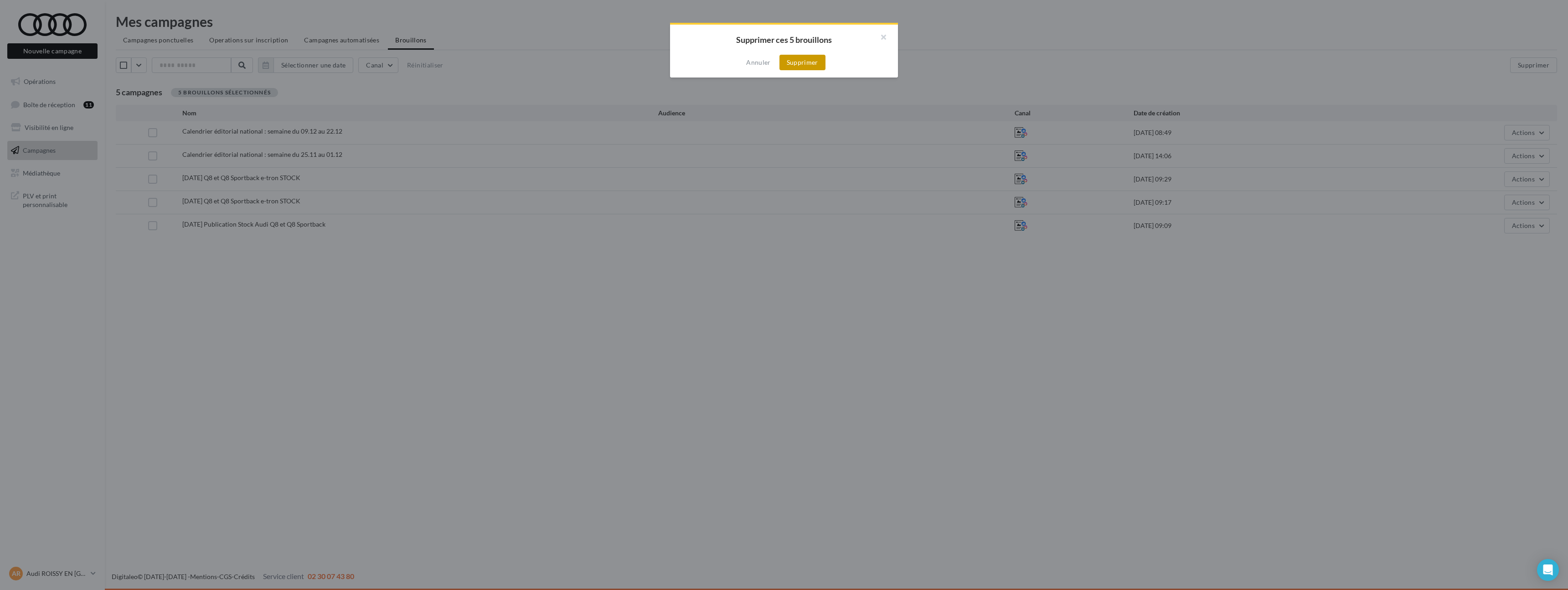
click at [814, 67] on button "Supprimer" at bounding box center [803, 62] width 46 height 15
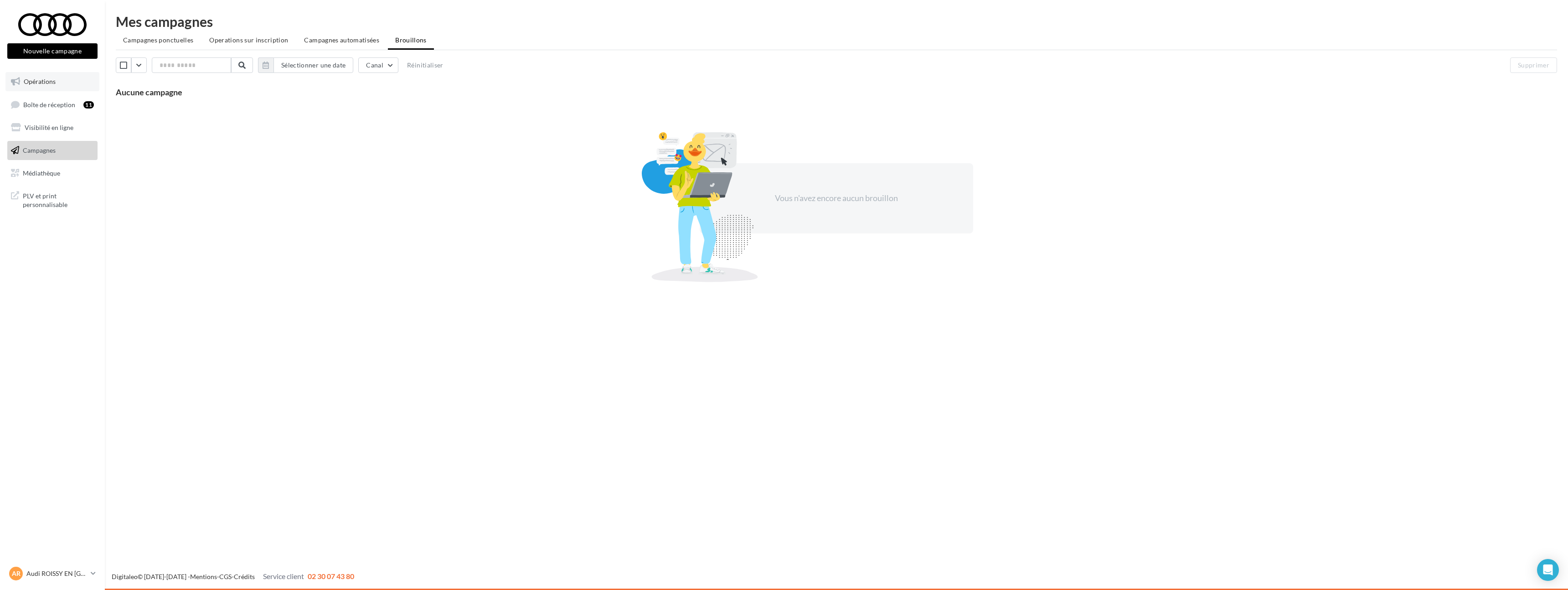
click at [30, 78] on span "Opérations" at bounding box center [40, 81] width 32 height 8
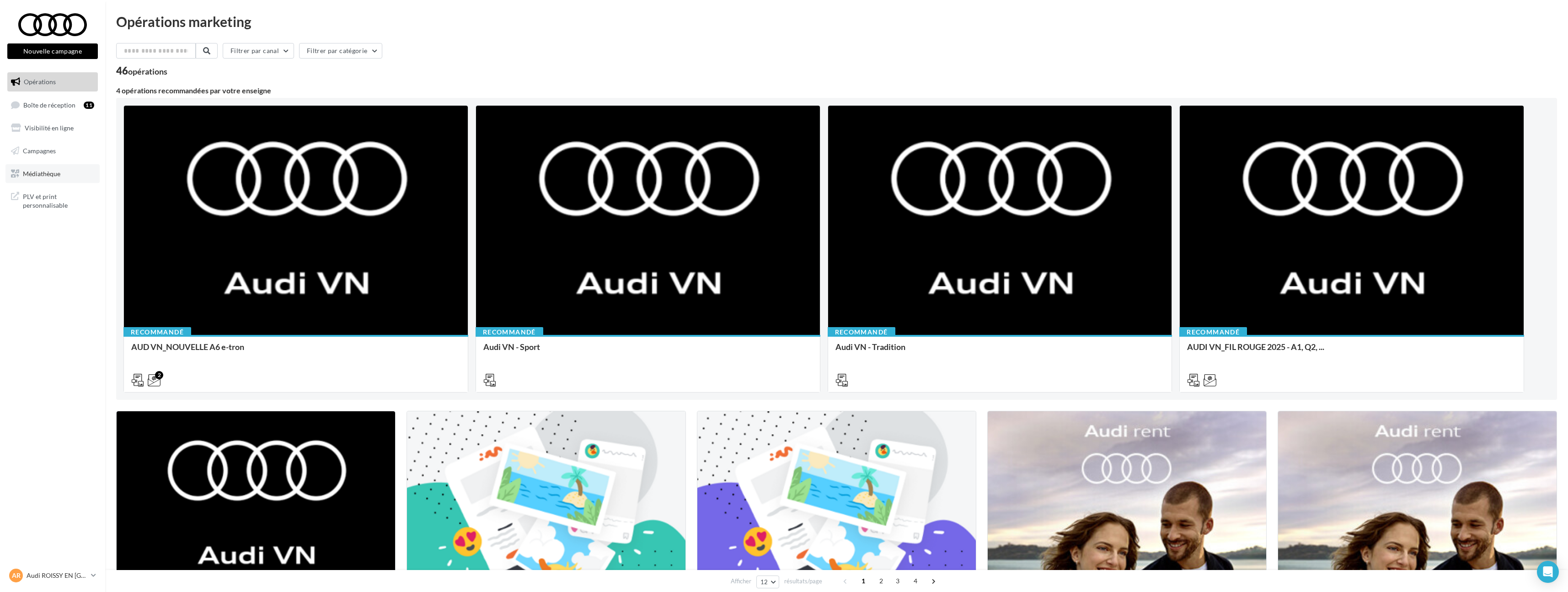
click at [61, 178] on link "Médiathèque" at bounding box center [53, 174] width 94 height 19
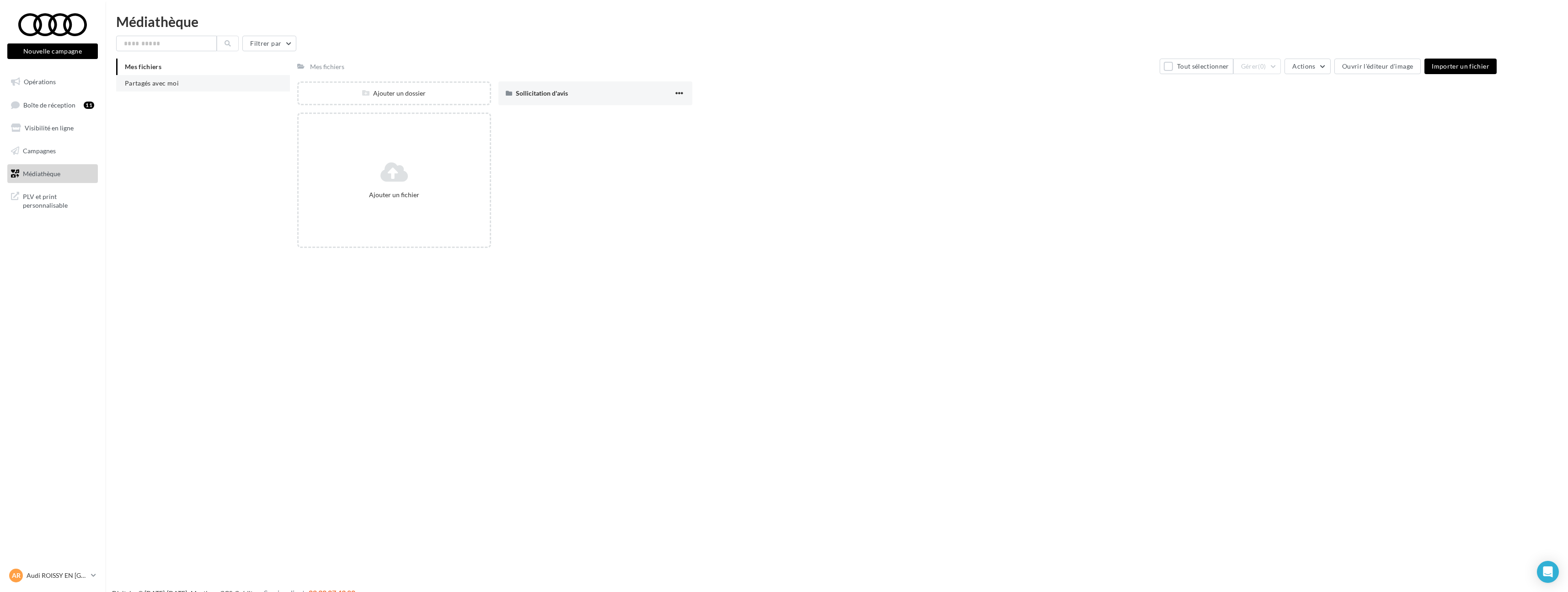
click at [183, 89] on li "Partagés avec moi" at bounding box center [203, 83] width 174 height 16
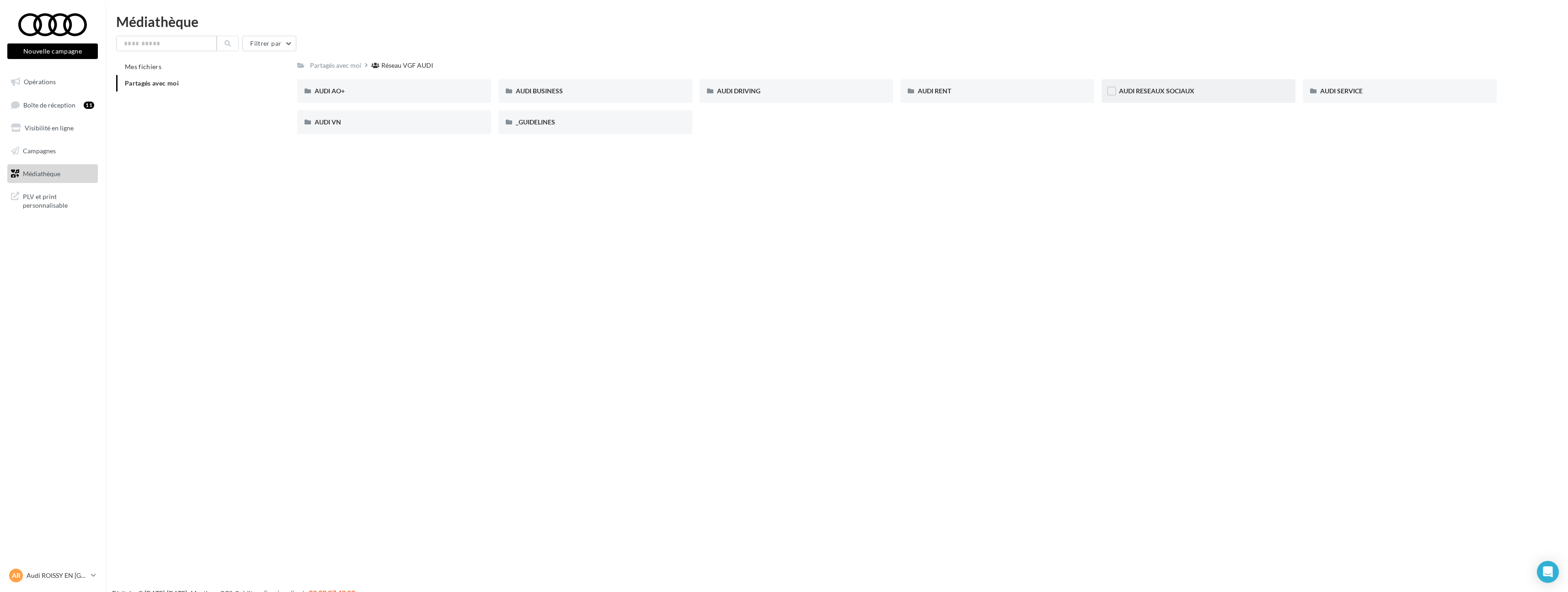
click at [1167, 85] on div "AUDI RESEAUX SOCIAUX" at bounding box center [1199, 91] width 194 height 24
click at [424, 96] on div "AOUT 2025" at bounding box center [394, 91] width 194 height 24
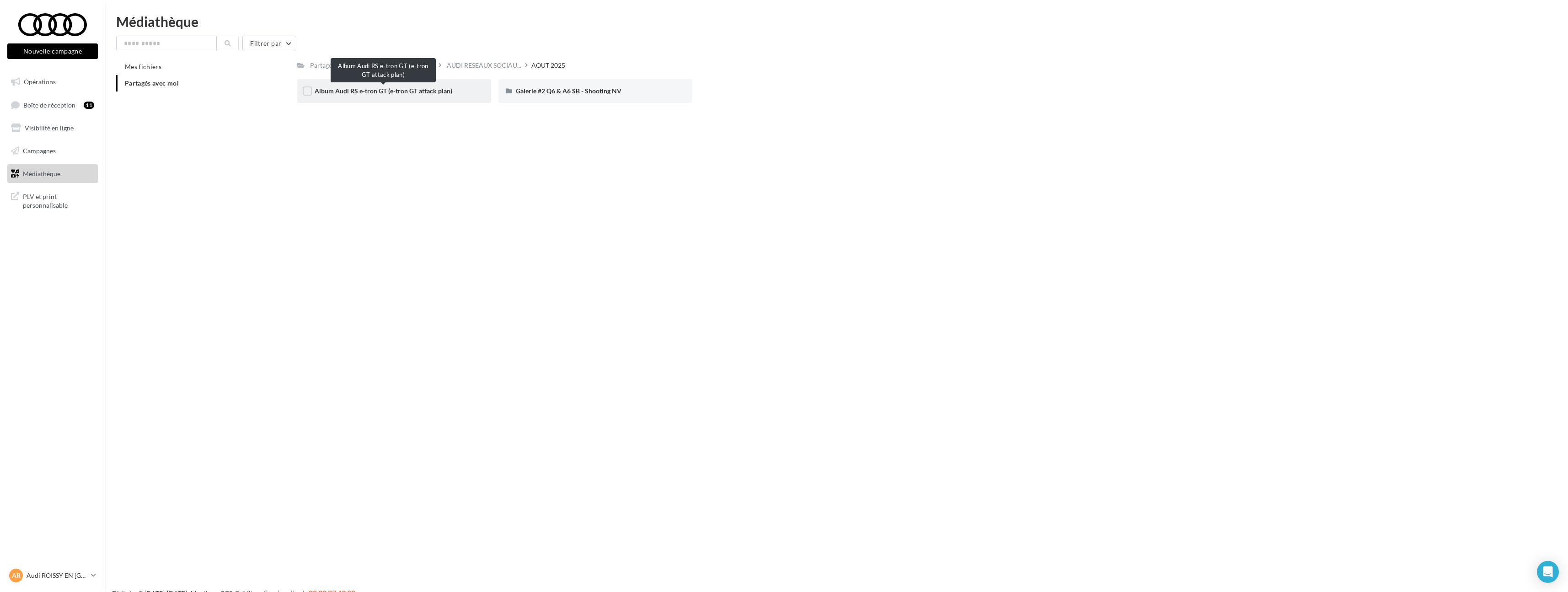
click at [423, 92] on span "Album Audi RS e-tron GT (e-tron GT attack plan)" at bounding box center [383, 90] width 137 height 8
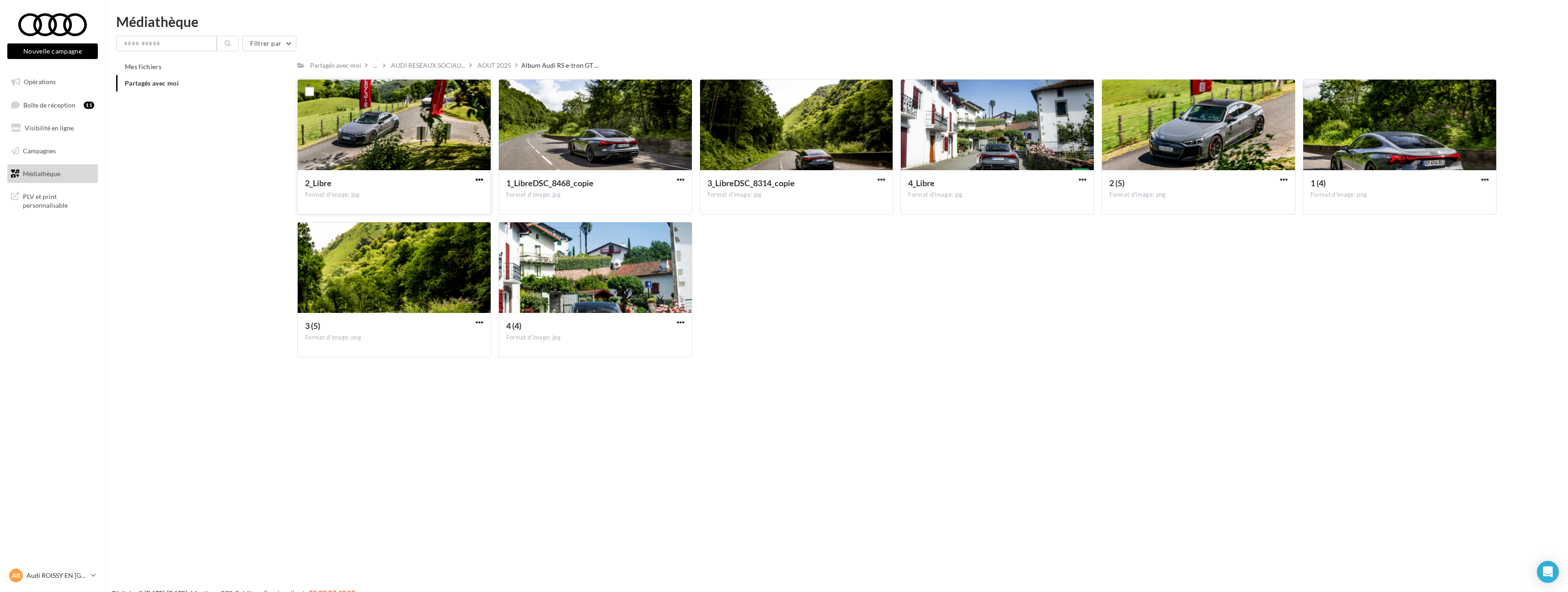
click at [477, 180] on span "button" at bounding box center [479, 180] width 8 height 8
click at [481, 193] on button "Télécharger" at bounding box center [440, 197] width 92 height 24
click at [684, 180] on span "button" at bounding box center [680, 180] width 8 height 8
click at [677, 195] on button "Télécharger" at bounding box center [641, 197] width 92 height 24
click at [886, 178] on button "button" at bounding box center [881, 180] width 12 height 9
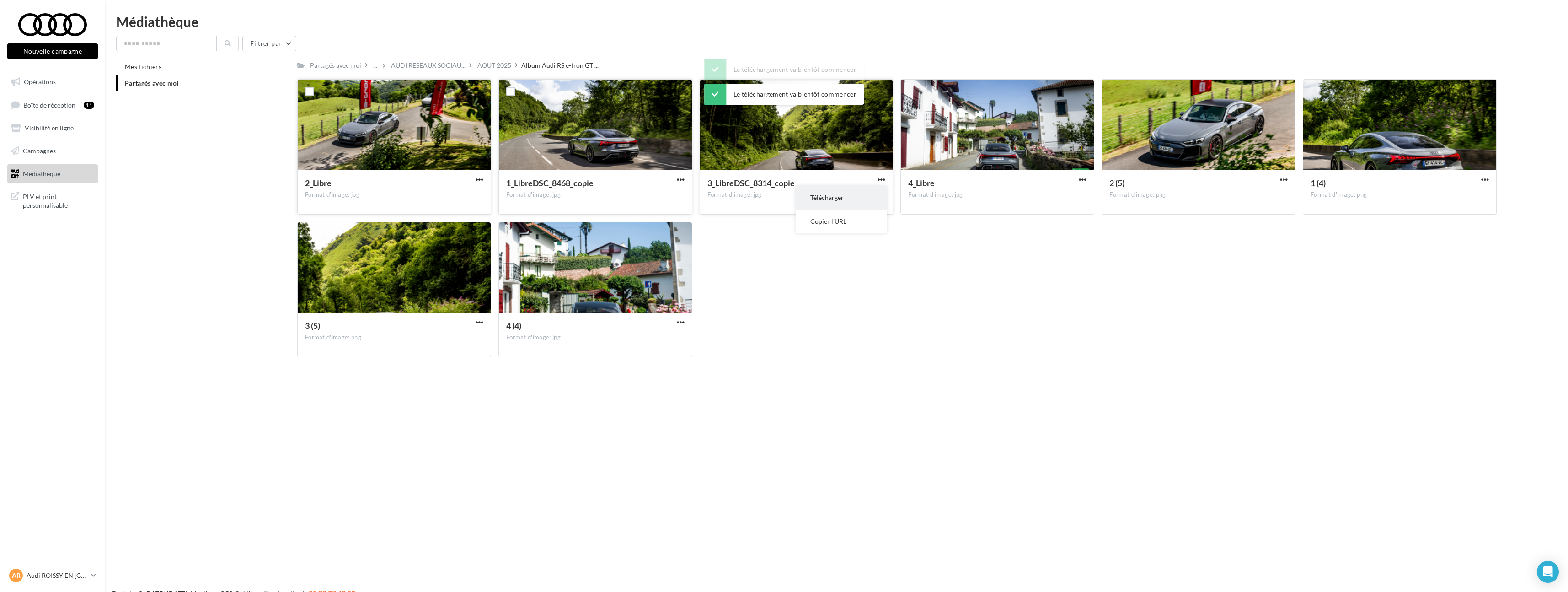
click at [871, 189] on button "Télécharger" at bounding box center [841, 197] width 92 height 24
click at [1081, 179] on span "button" at bounding box center [1083, 180] width 8 height 8
click at [1080, 189] on button "Télécharger" at bounding box center [1042, 197] width 92 height 24
click at [1280, 179] on span "button" at bounding box center [1283, 180] width 8 height 8
click at [1272, 187] on button "Télécharger" at bounding box center [1244, 197] width 92 height 24
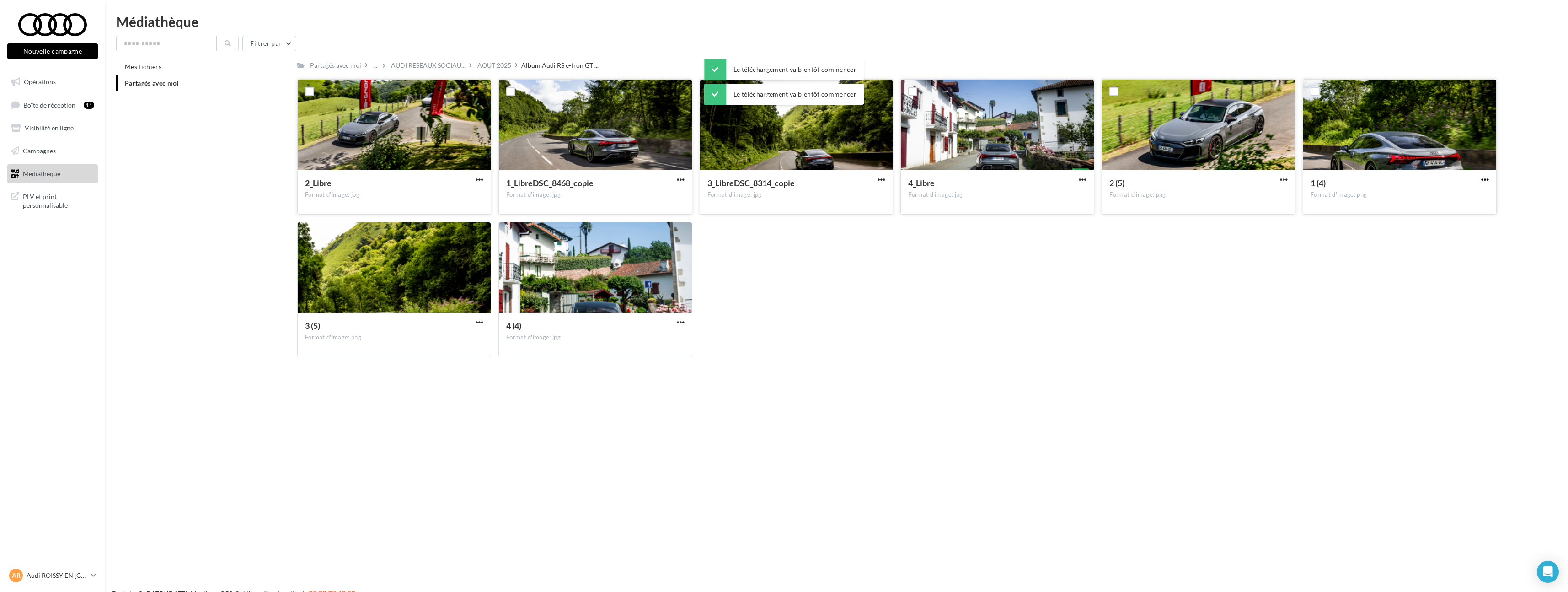
click at [1481, 180] on span "button" at bounding box center [1484, 180] width 8 height 8
click at [1475, 189] on button "Télécharger" at bounding box center [1445, 197] width 92 height 24
click at [484, 324] on button "button" at bounding box center [479, 323] width 12 height 9
click at [478, 336] on button "Télécharger" at bounding box center [440, 340] width 92 height 24
click at [680, 324] on span "button" at bounding box center [680, 322] width 8 height 8
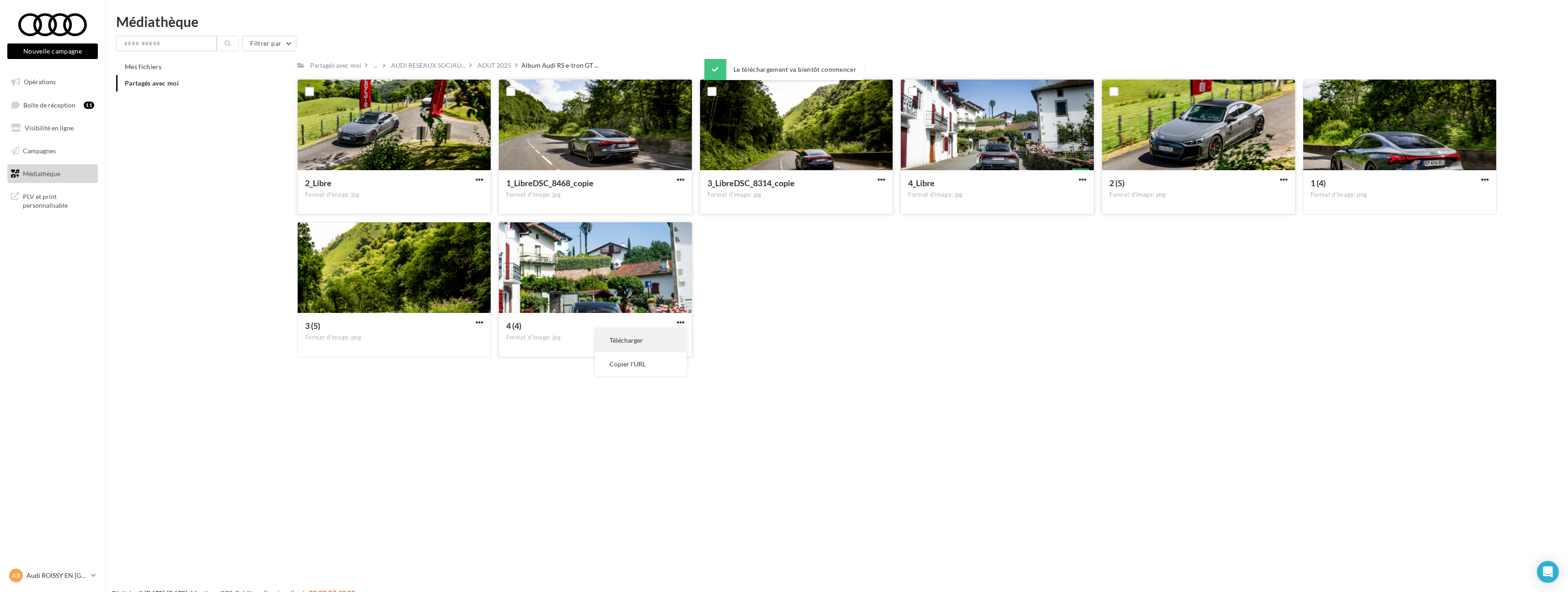
click at [666, 335] on button "Télécharger" at bounding box center [641, 340] width 92 height 24
click at [809, 329] on div "2_Libre Format d'image: jpg 2_Libre 1_LibreDSC_8468_copie Format d'image: jpg 1…" at bounding box center [901, 222] width 1207 height 285
click at [48, 87] on link "Opérations" at bounding box center [53, 81] width 94 height 19
